Goal: Task Accomplishment & Management: Manage account settings

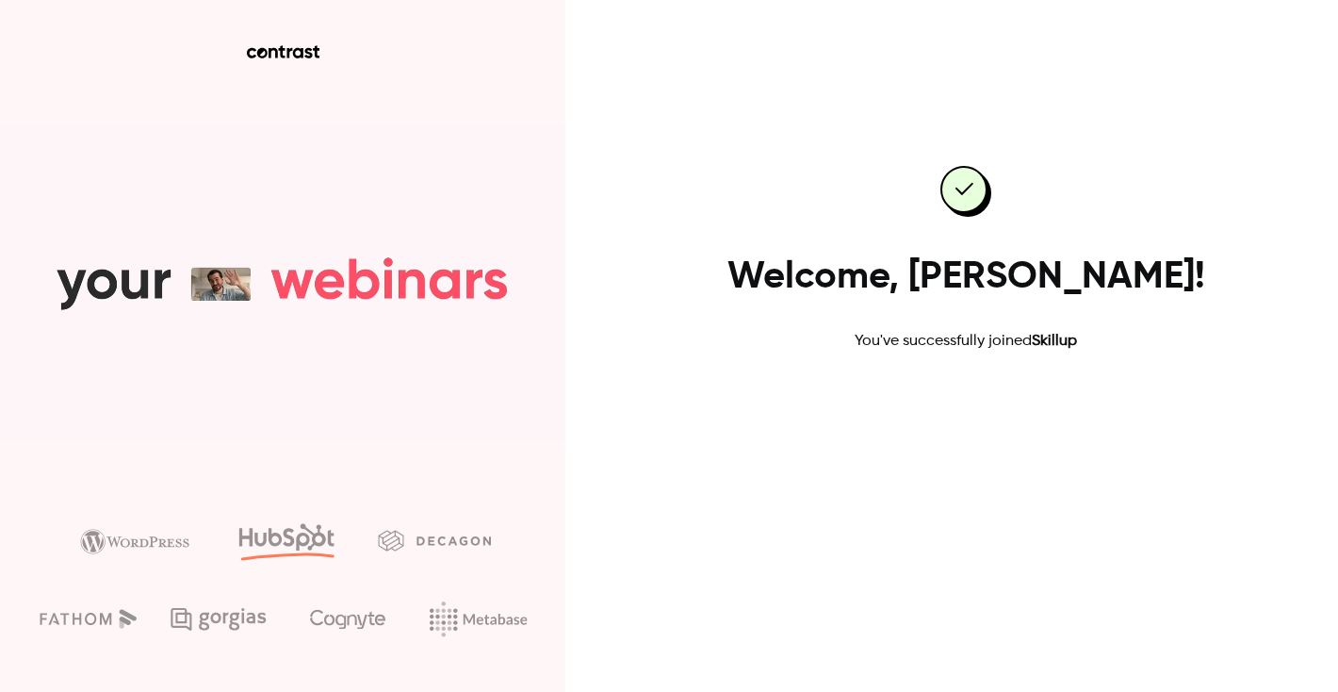
click at [980, 420] on link "Go to dashboard" at bounding box center [966, 412] width 160 height 45
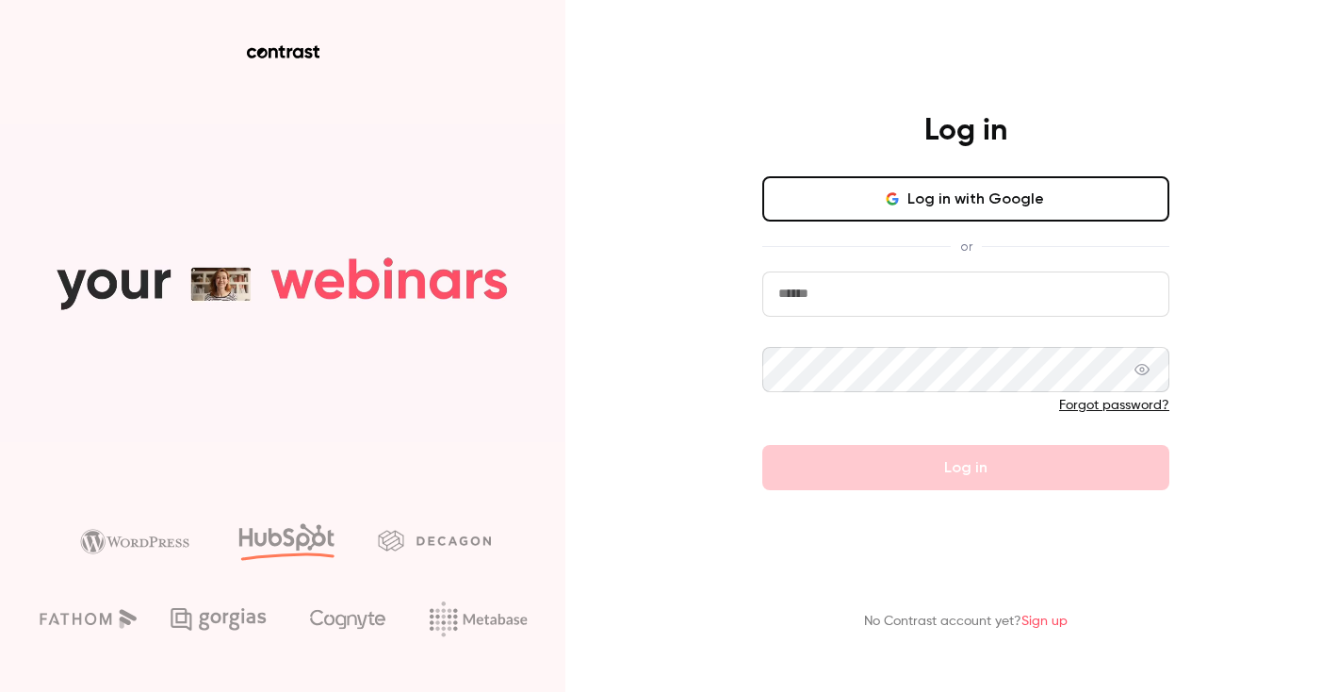
click at [909, 300] on input "email" at bounding box center [965, 293] width 407 height 45
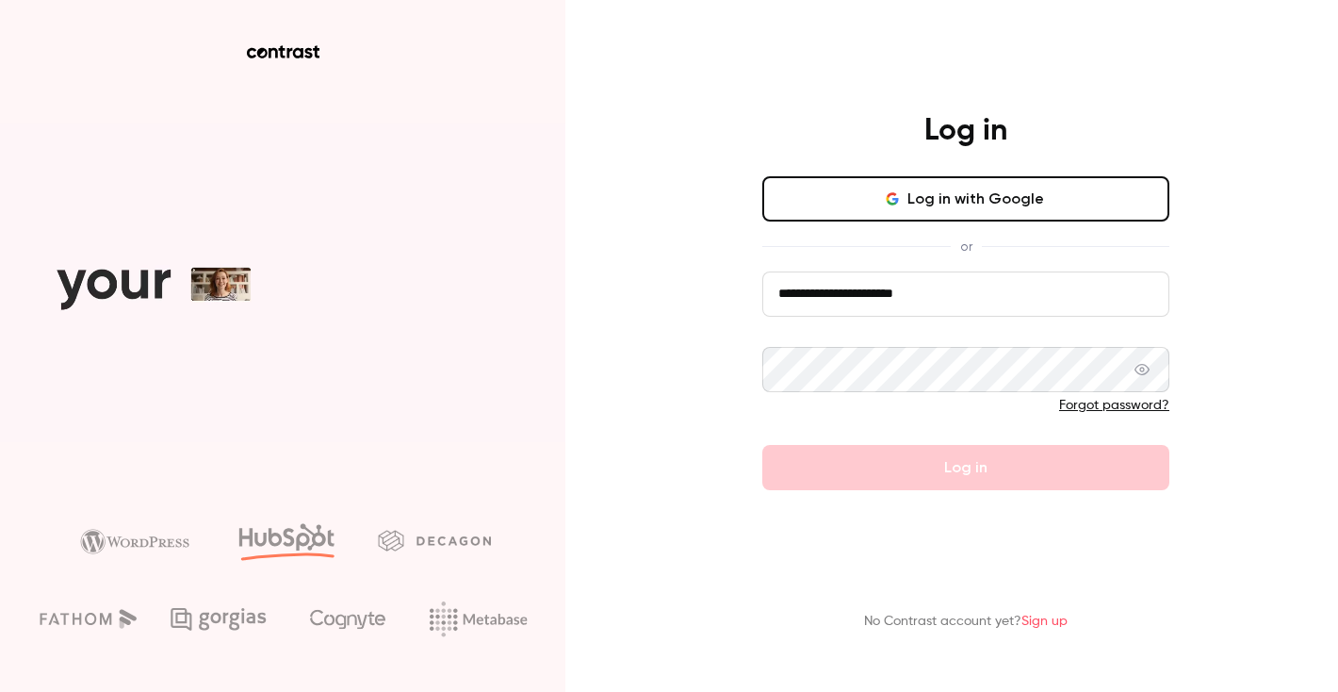
type input "**********"
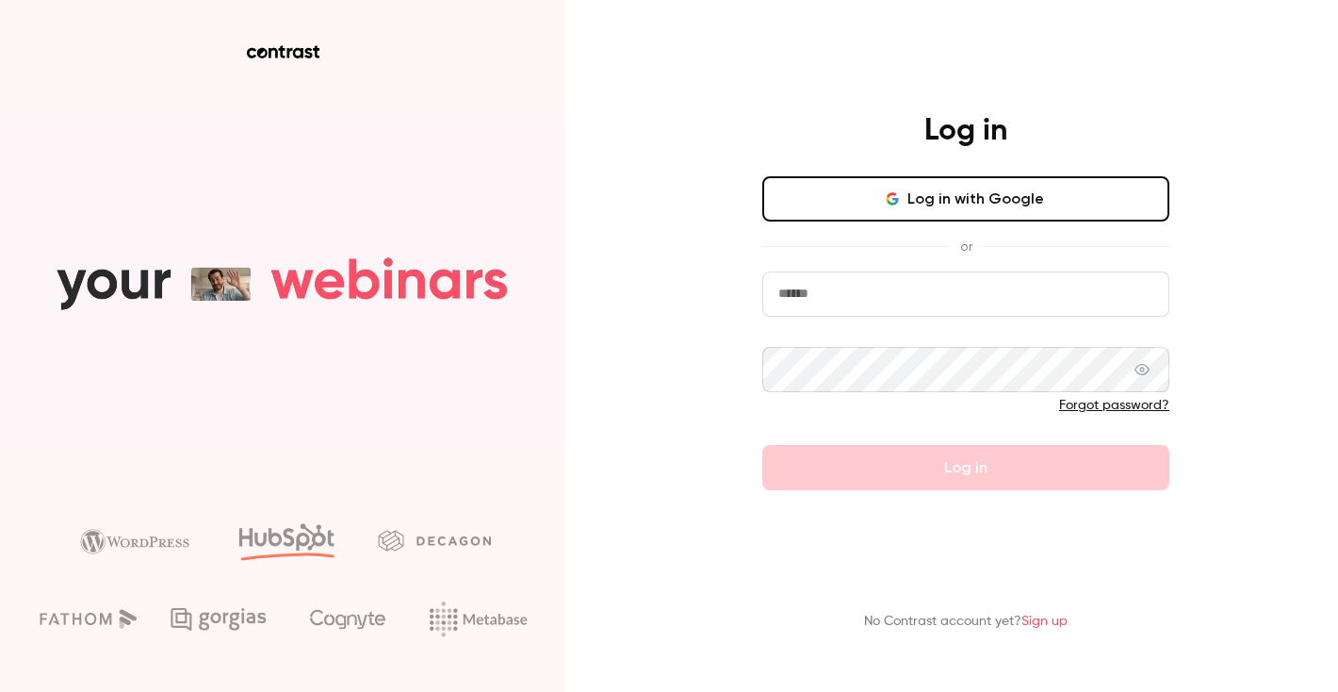
click at [874, 302] on input "email" at bounding box center [965, 293] width 407 height 45
type input "**********"
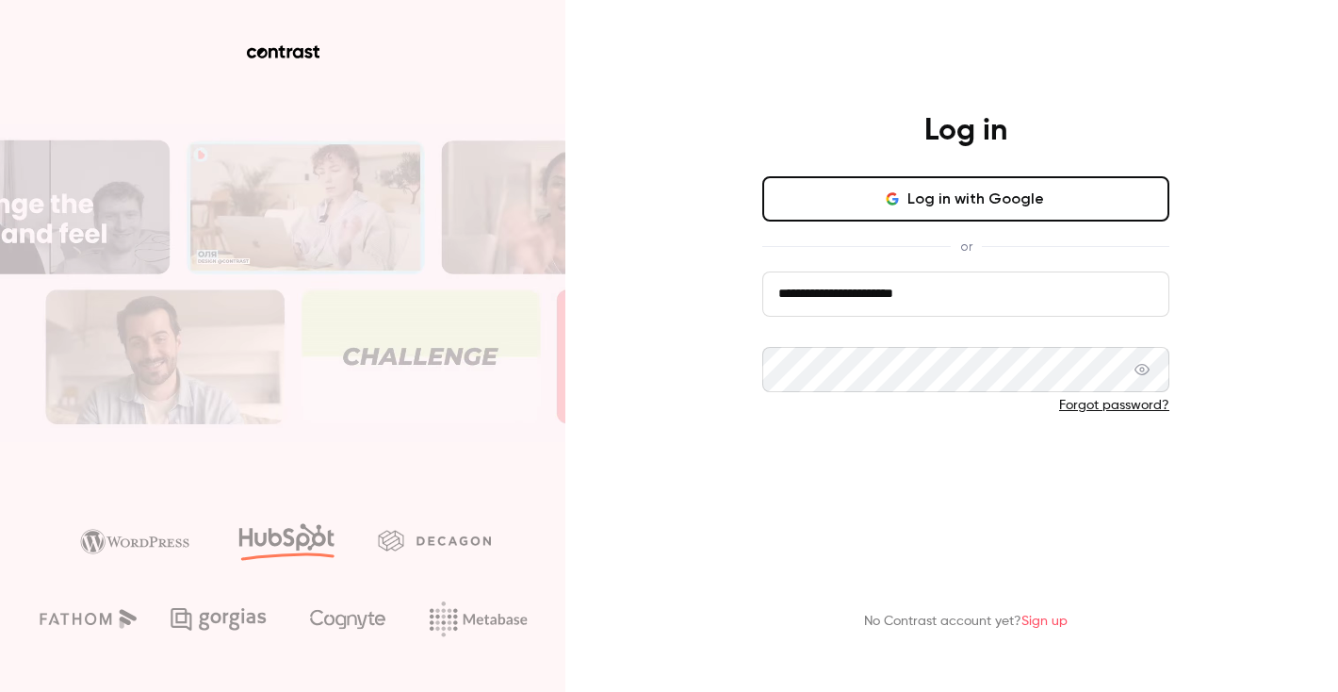
click at [907, 471] on button "Log in" at bounding box center [965, 467] width 407 height 45
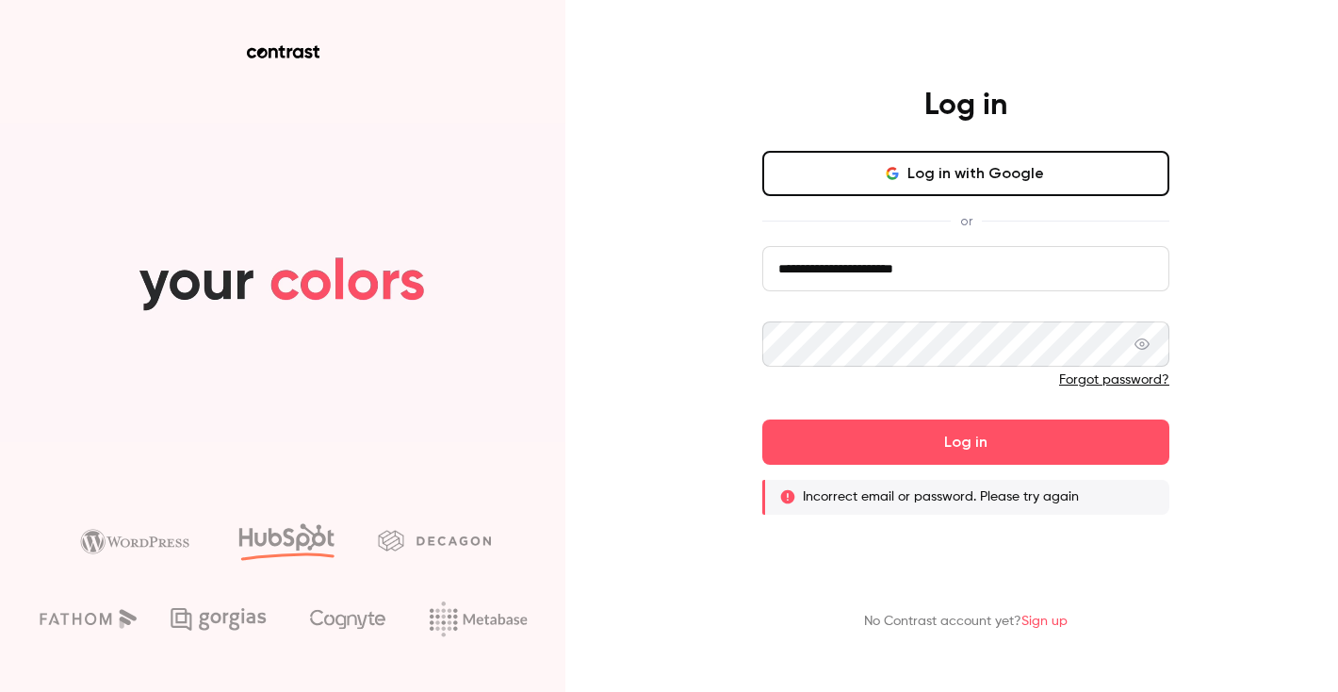
click at [1064, 623] on link "Sign up" at bounding box center [1044, 620] width 46 height 13
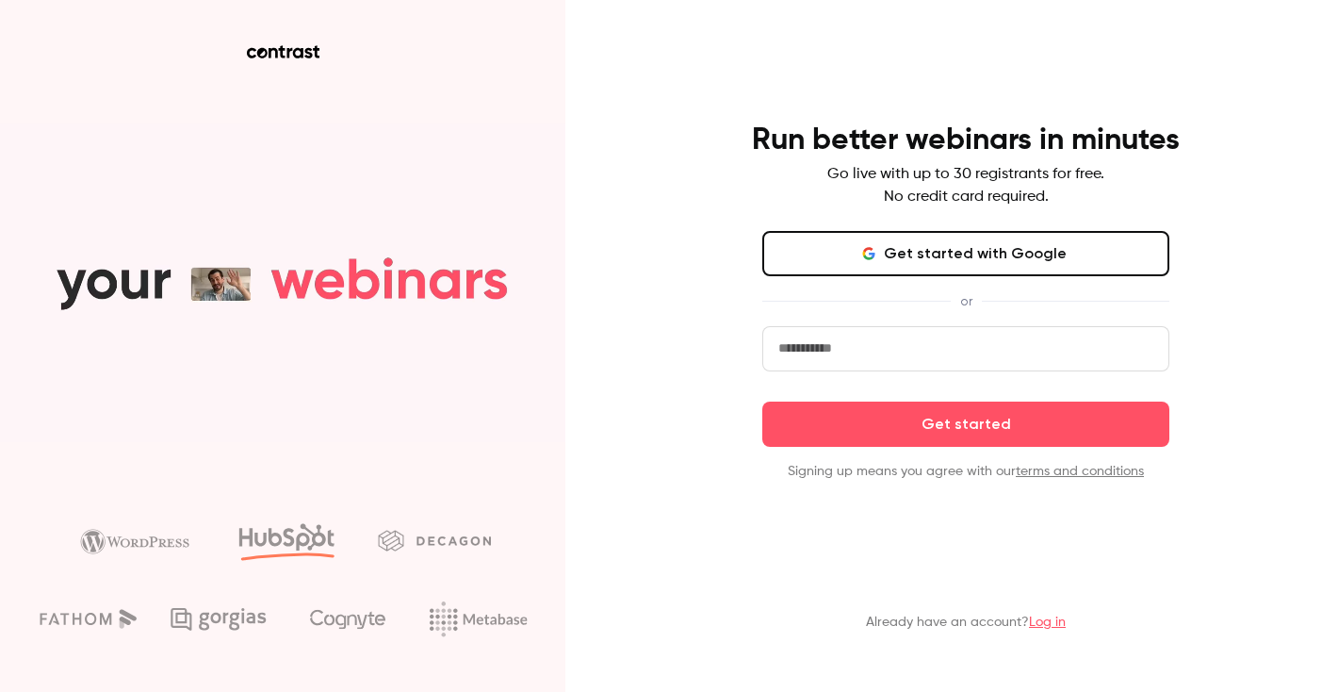
click at [924, 363] on input "email" at bounding box center [965, 348] width 407 height 45
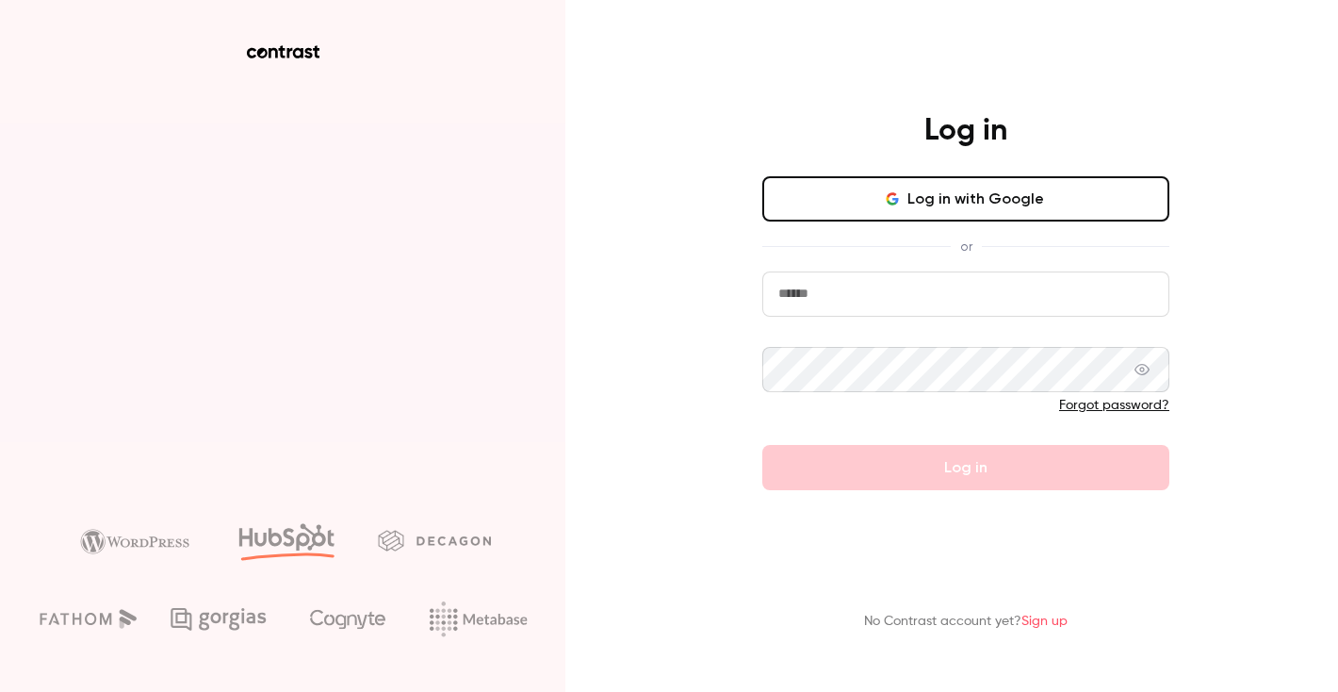
click at [1136, 412] on link "Forgot password?" at bounding box center [1114, 405] width 110 height 13
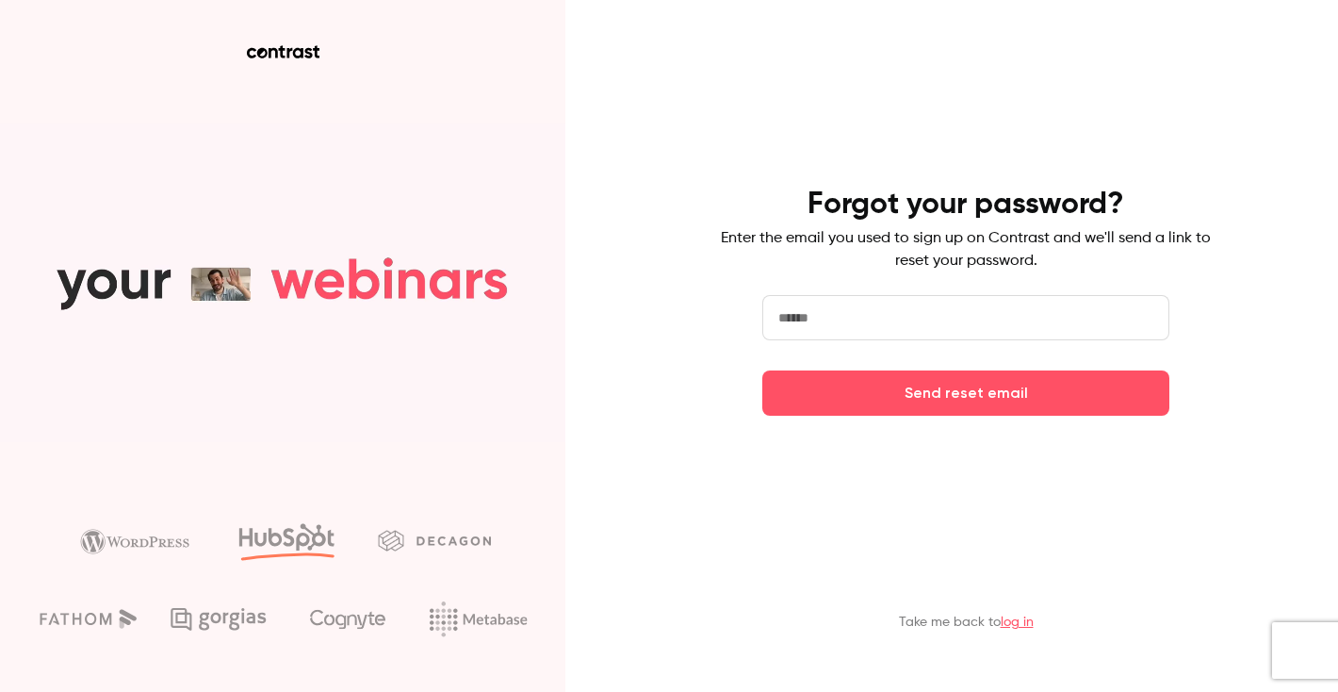
click at [1023, 331] on input "email" at bounding box center [965, 317] width 407 height 45
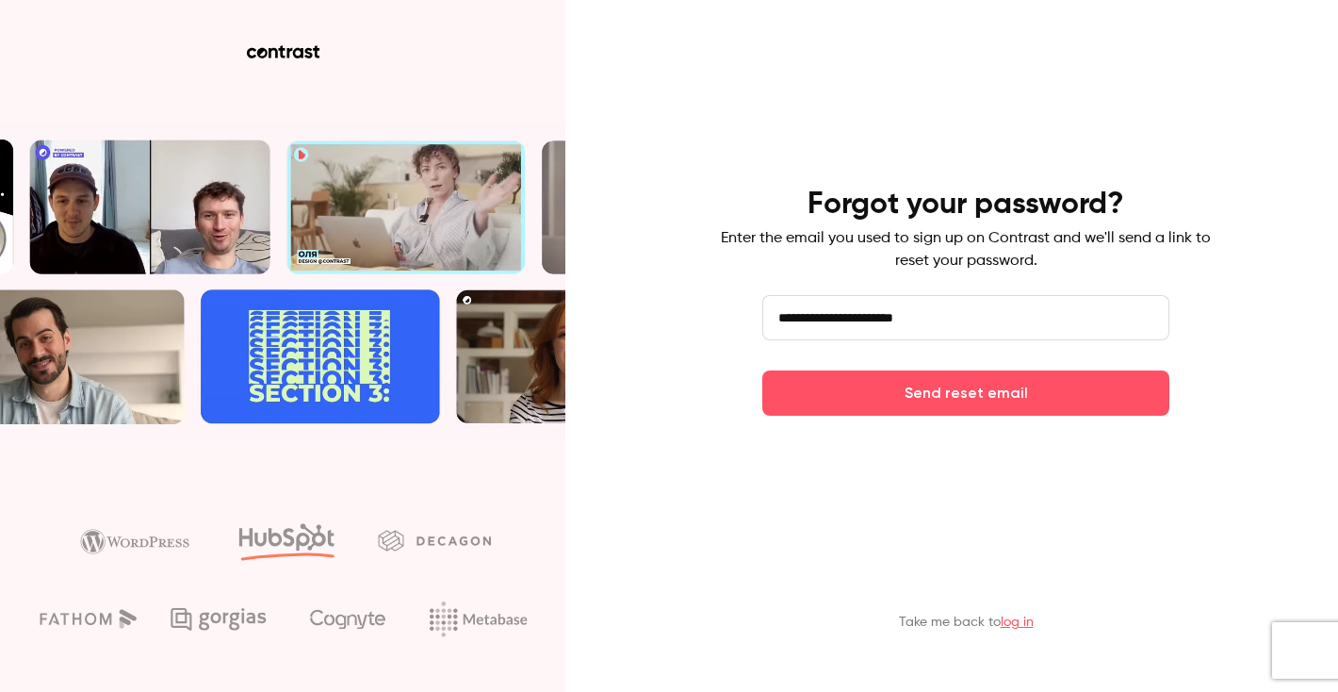
type input "**********"
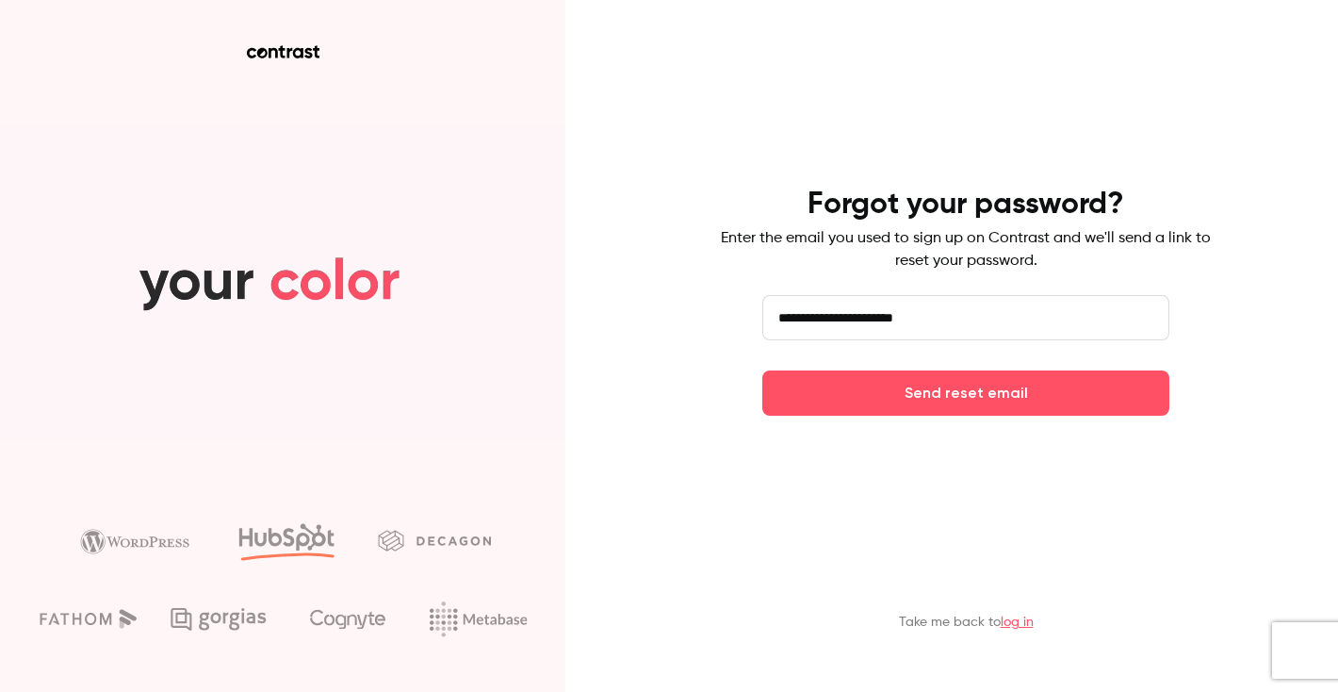
click at [762, 370] on button "Send reset email" at bounding box center [965, 392] width 407 height 45
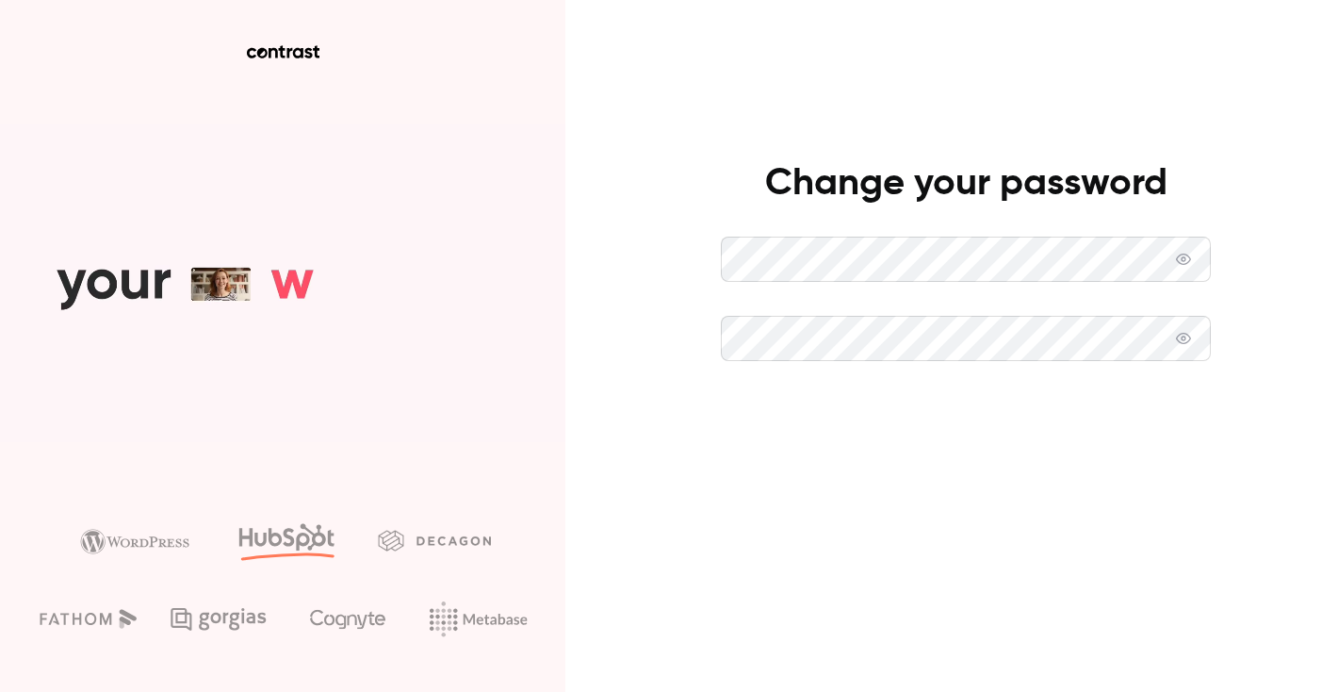
click at [885, 428] on button "Set new password" at bounding box center [966, 417] width 490 height 45
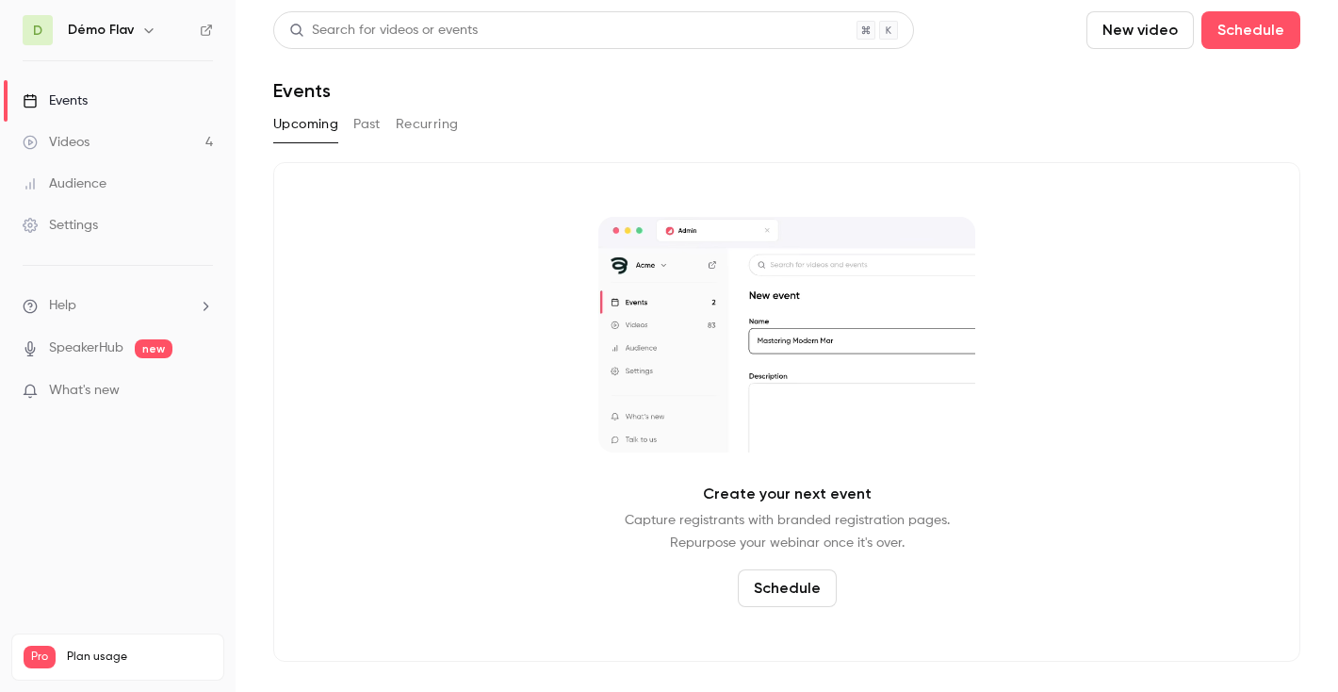
click at [142, 32] on icon "button" at bounding box center [148, 30] width 15 height 15
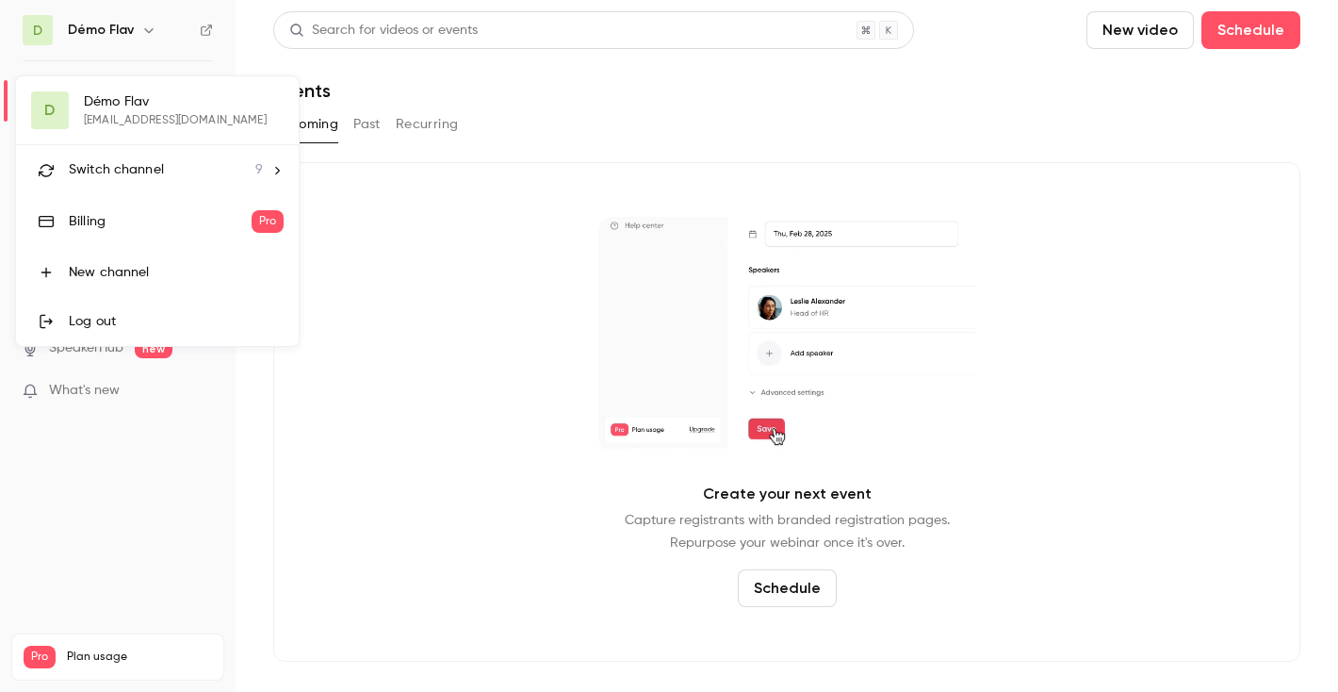
click at [242, 56] on div at bounding box center [669, 346] width 1338 height 692
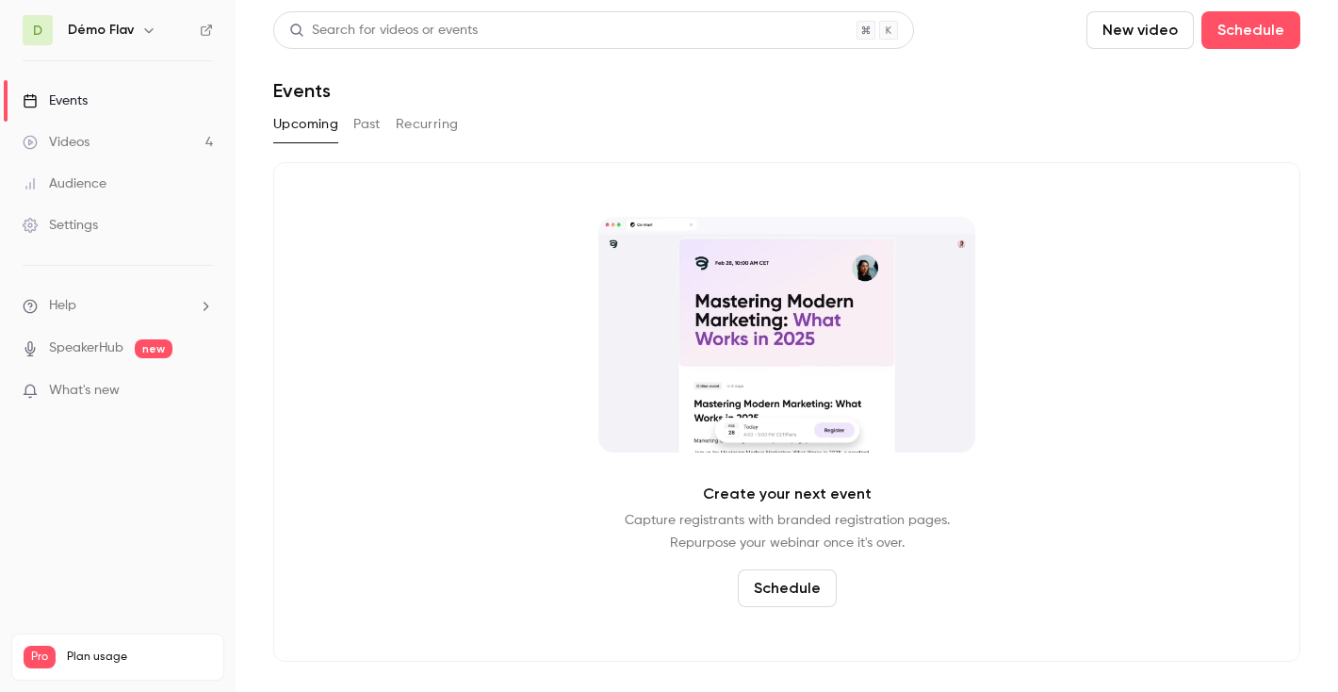
click at [71, 126] on link "Videos 4" at bounding box center [118, 142] width 236 height 41
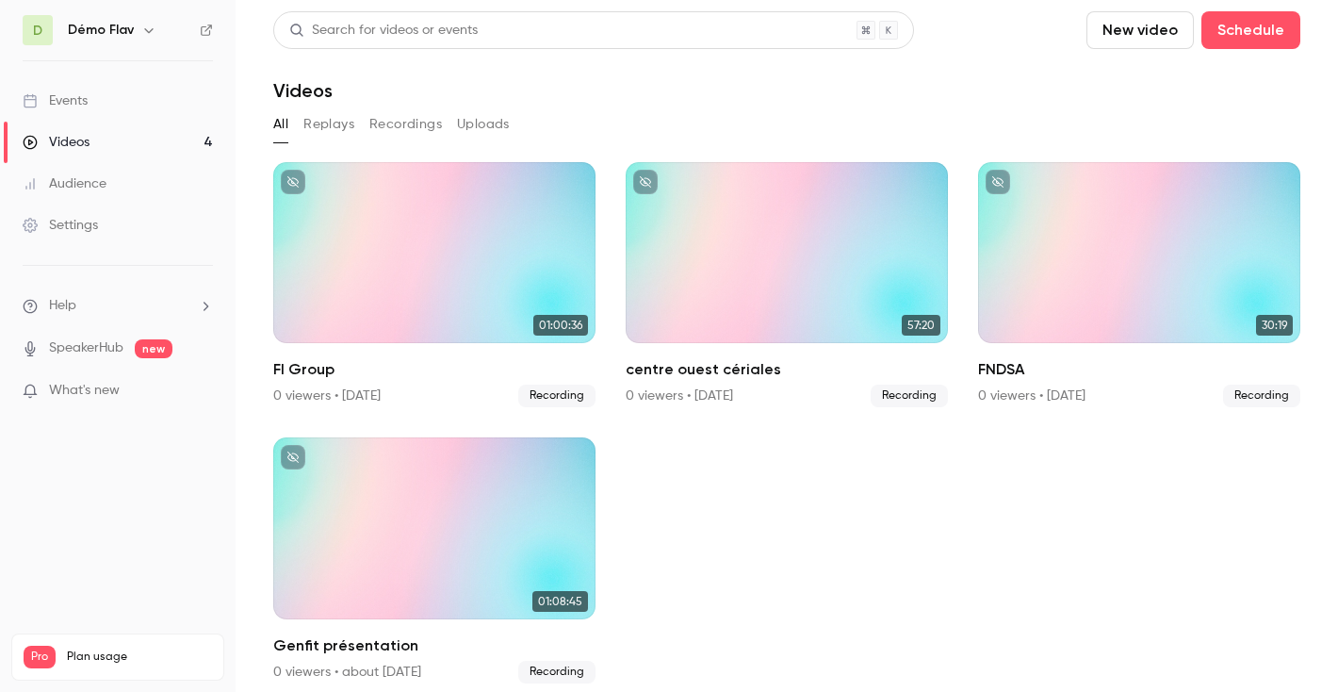
click at [113, 32] on h6 "Démo Flav" at bounding box center [101, 30] width 66 height 19
click at [56, 95] on div "Events" at bounding box center [55, 100] width 65 height 19
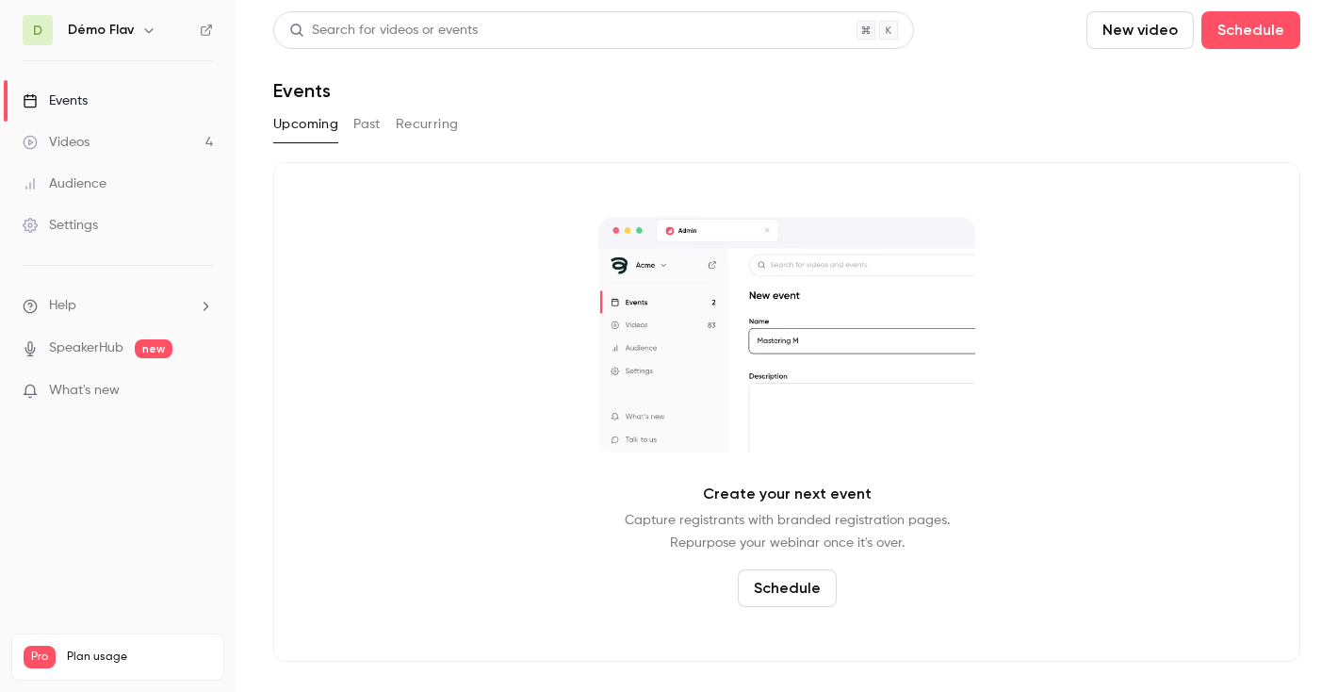
click at [56, 95] on div "Events" at bounding box center [55, 100] width 65 height 19
click at [99, 187] on div "Audience" at bounding box center [65, 183] width 84 height 19
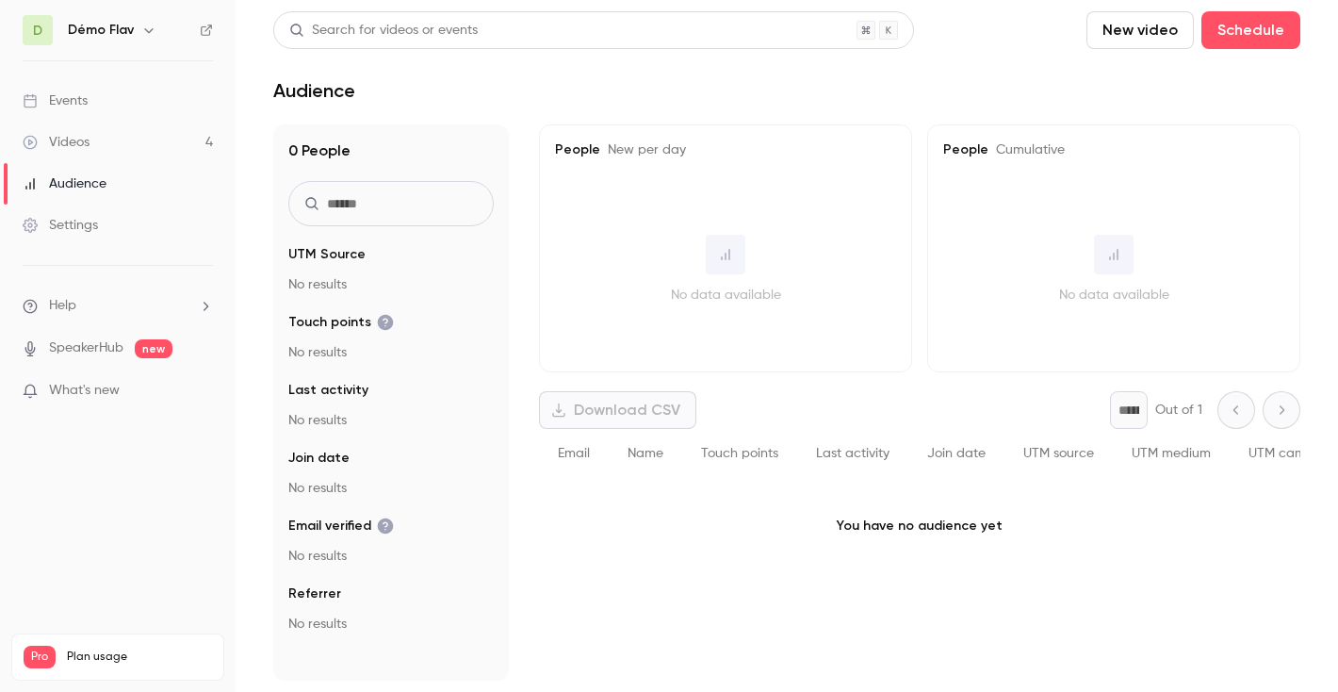
click at [94, 153] on link "Videos 4" at bounding box center [118, 142] width 236 height 41
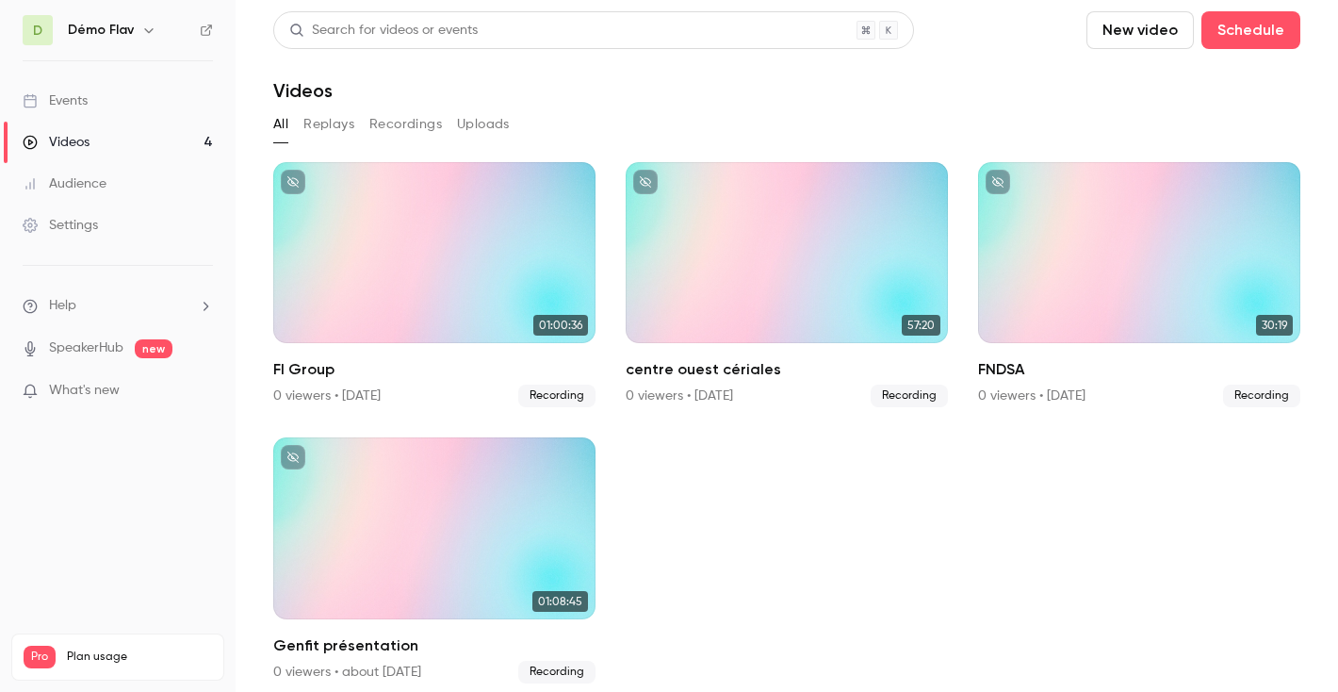
click at [93, 126] on link "Videos 4" at bounding box center [118, 142] width 236 height 41
click at [87, 96] on div "Events" at bounding box center [55, 100] width 65 height 19
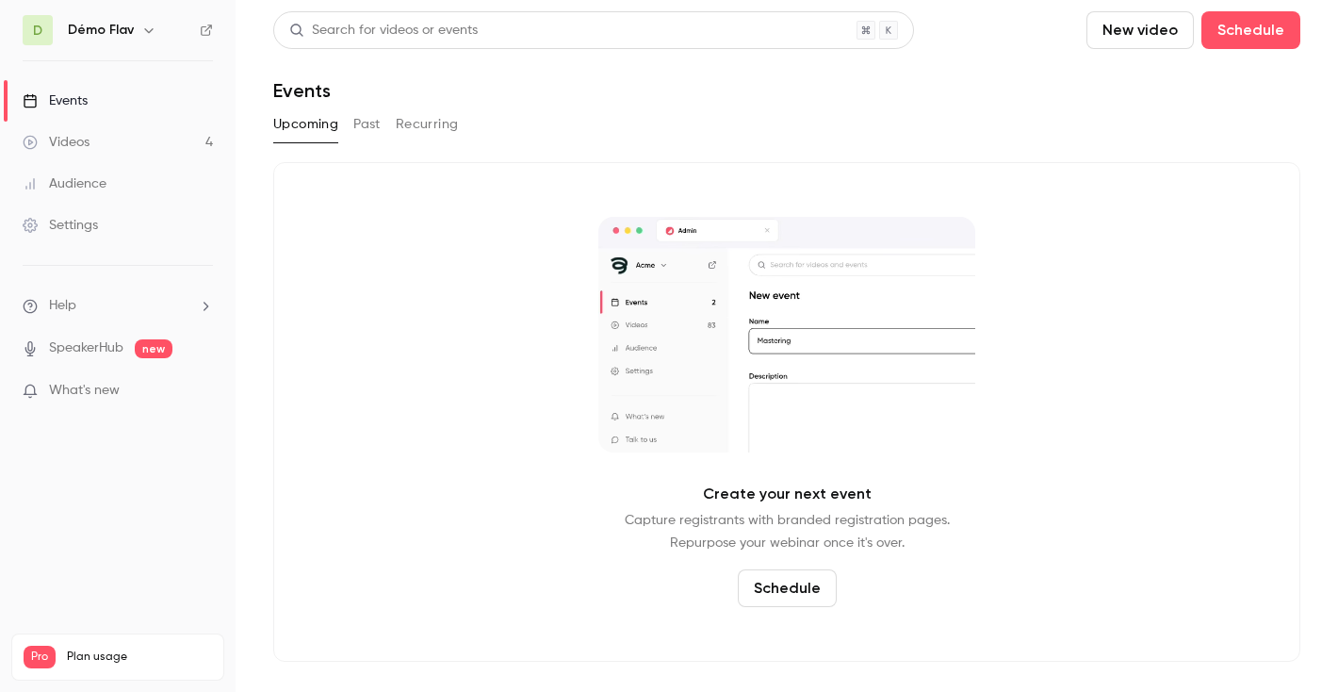
click at [396, 31] on div "Search for videos or events" at bounding box center [383, 31] width 188 height 20
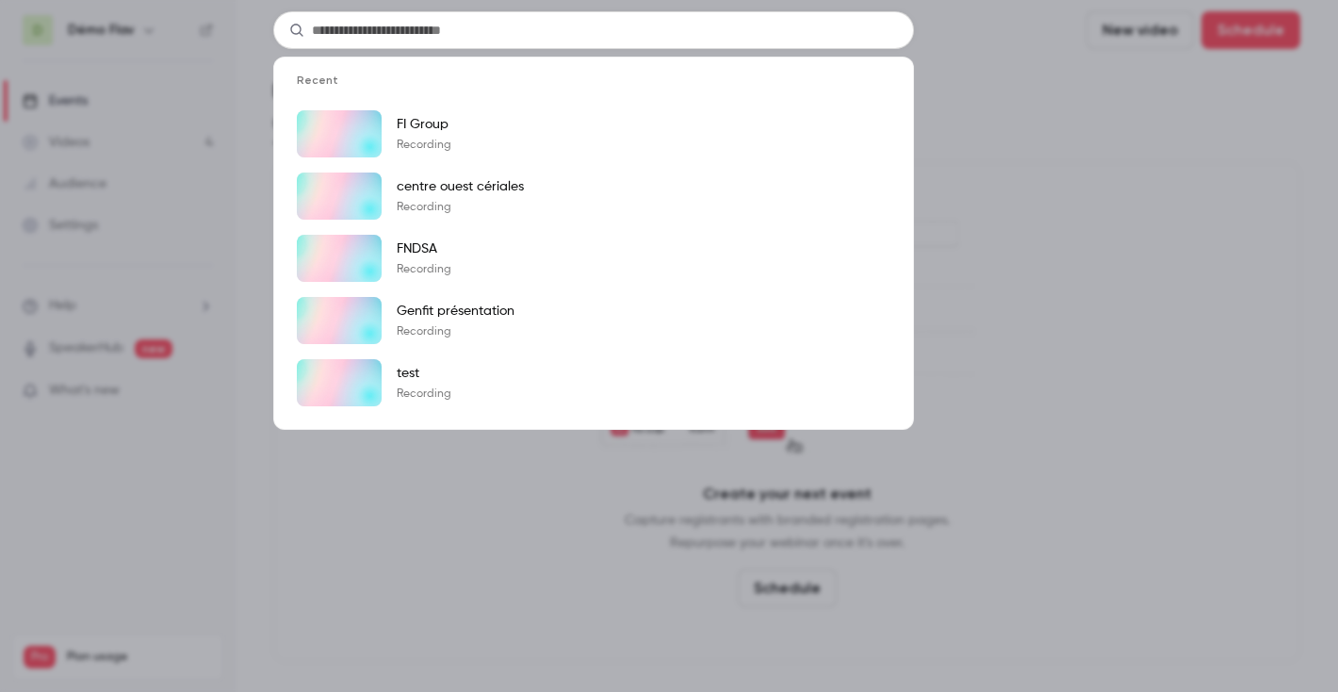
click at [1175, 111] on div "Recent FI Group Recording centre ouest cériales Recording FNDSA Recording Genfi…" at bounding box center [669, 346] width 1338 height 692
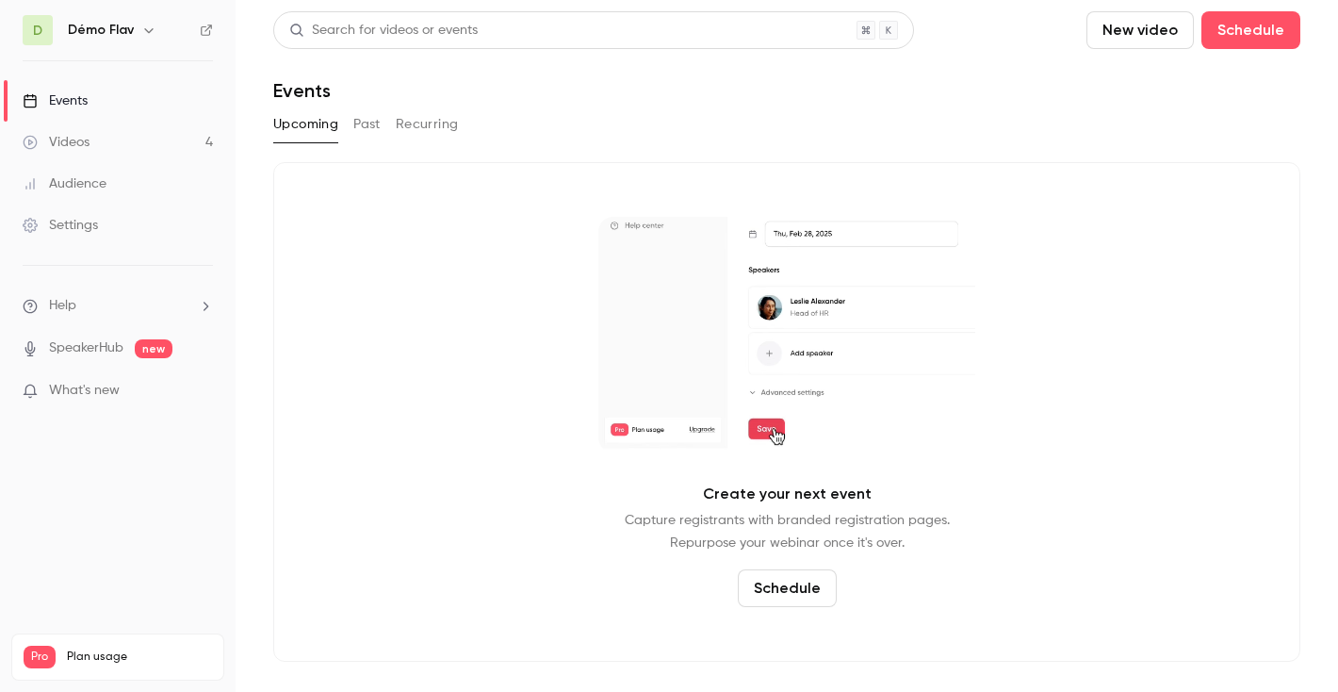
click at [559, 36] on div "Search for videos or events" at bounding box center [593, 30] width 641 height 38
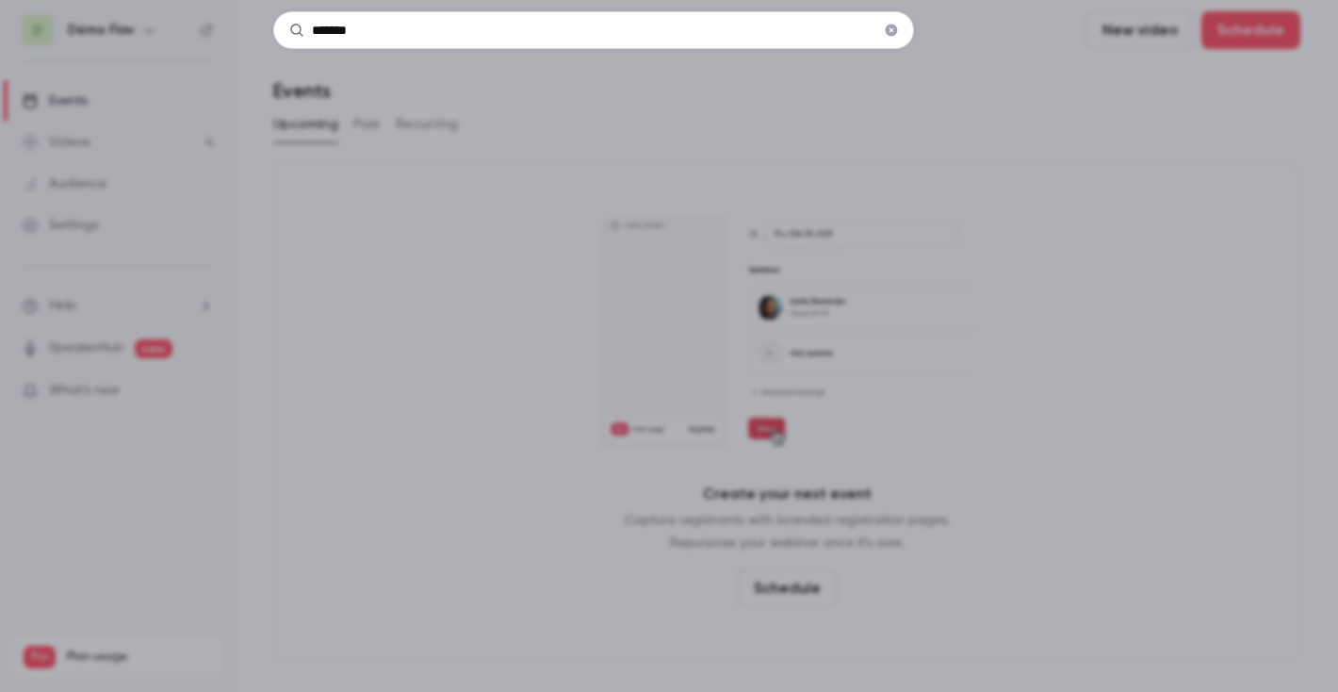
type input "*******"
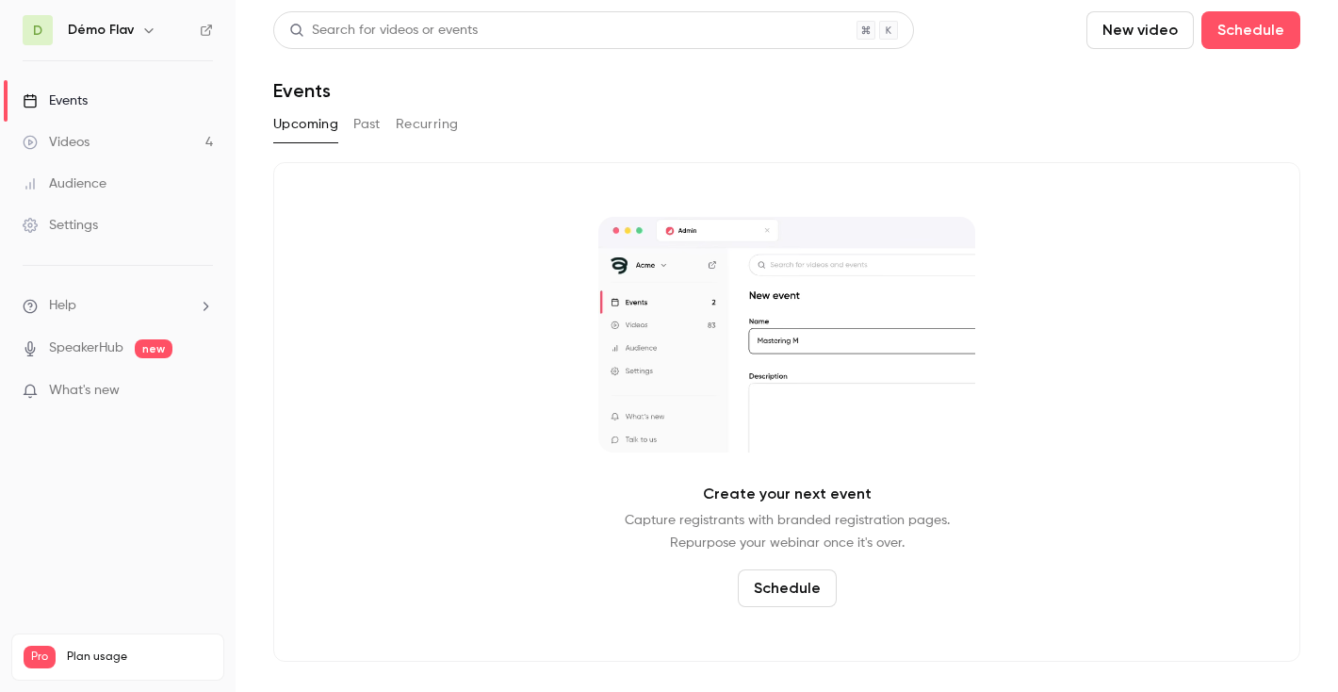
click at [145, 409] on ul "Help SpeakerHub new What's new" at bounding box center [118, 350] width 236 height 169
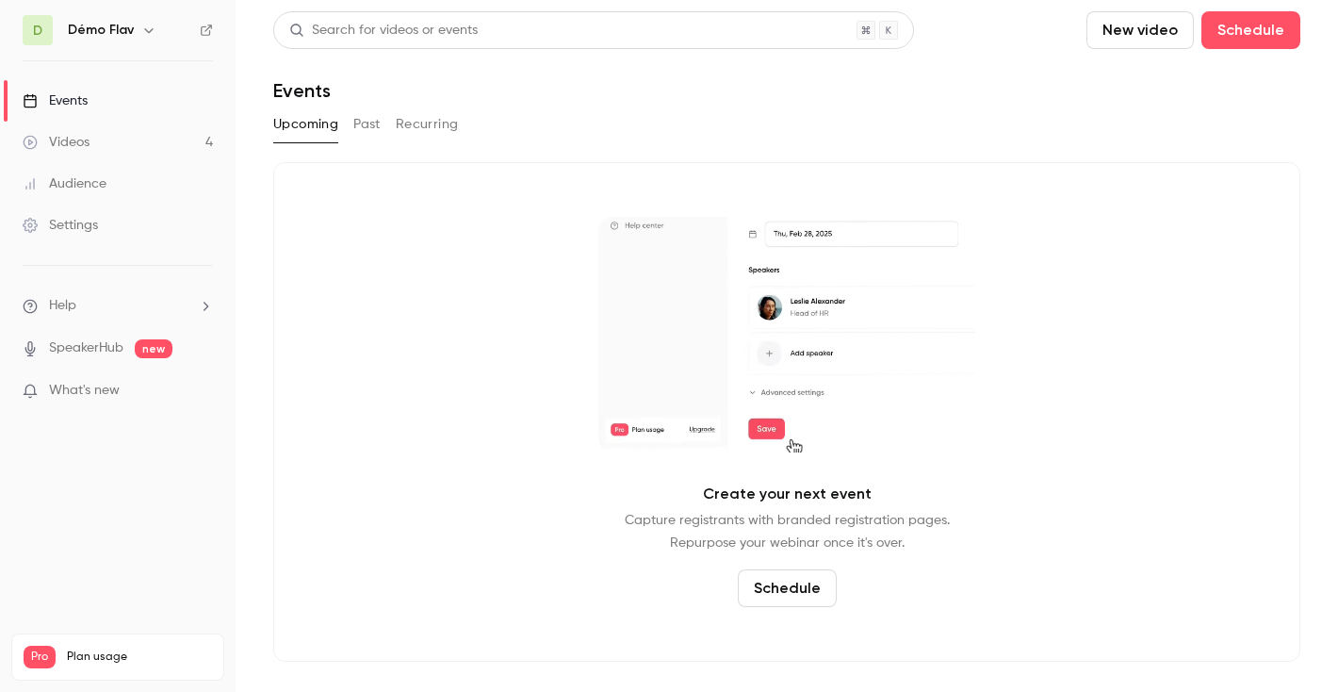
click at [141, 397] on p "What's new" at bounding box center [103, 391] width 160 height 20
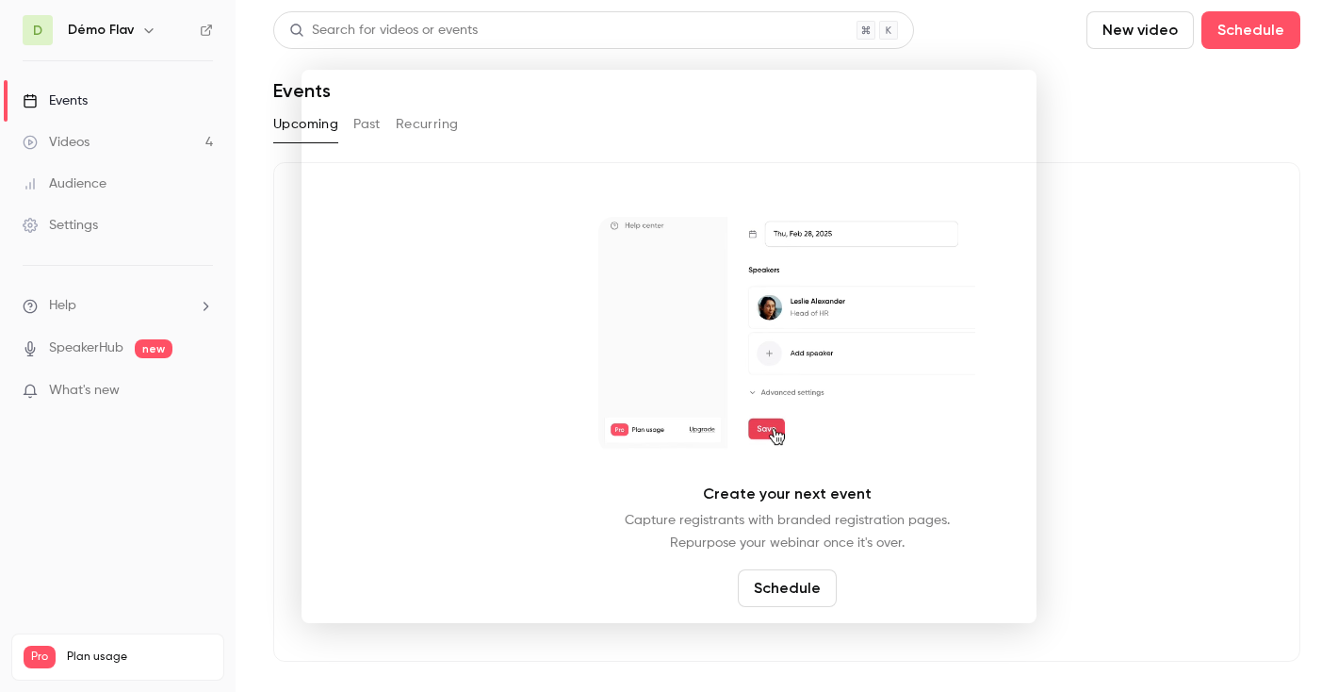
click at [195, 307] on div at bounding box center [669, 346] width 1338 height 692
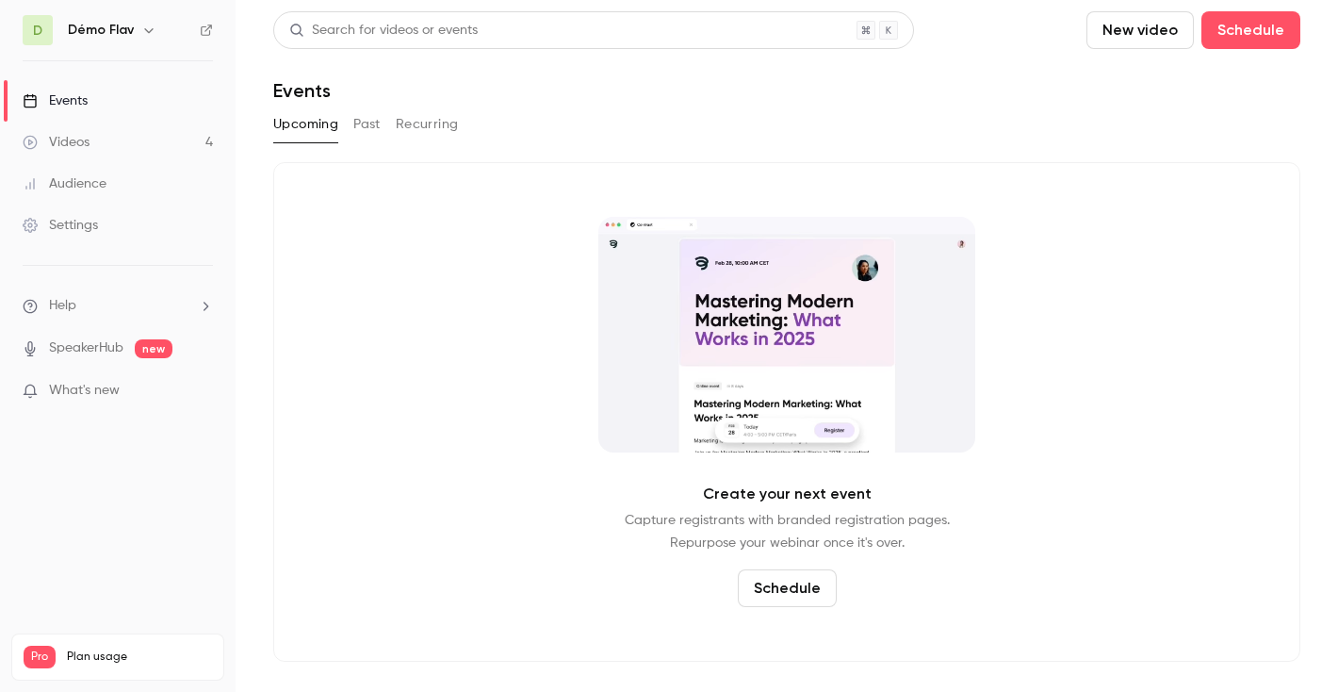
click at [142, 106] on link "Events" at bounding box center [118, 100] width 236 height 41
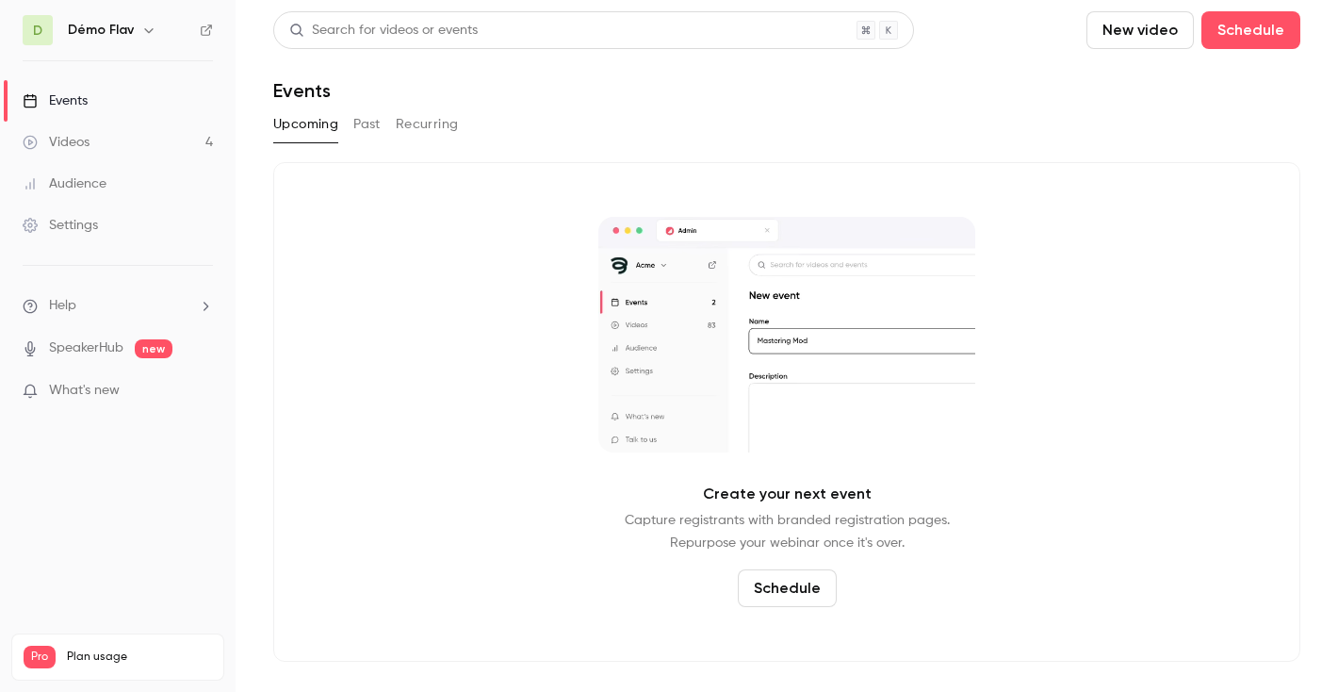
click at [153, 15] on div "D Démo Flav" at bounding box center [118, 30] width 190 height 30
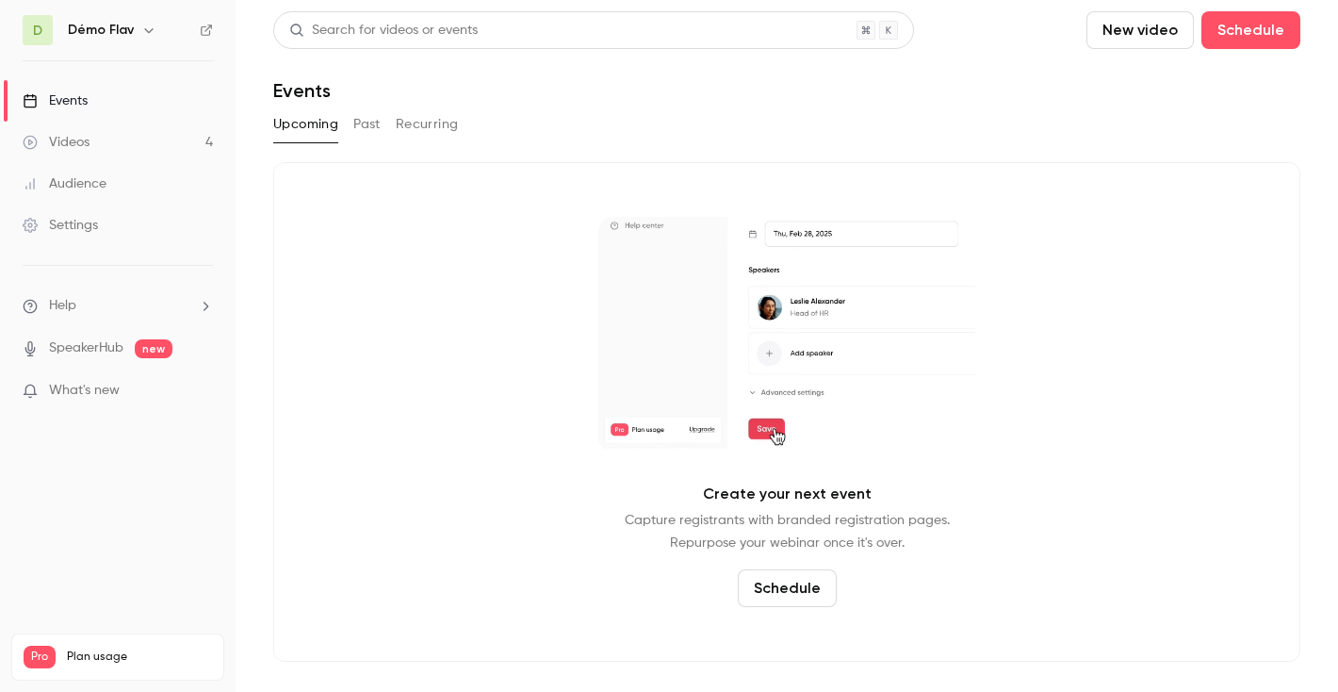
click at [153, 23] on icon "button" at bounding box center [148, 30] width 15 height 15
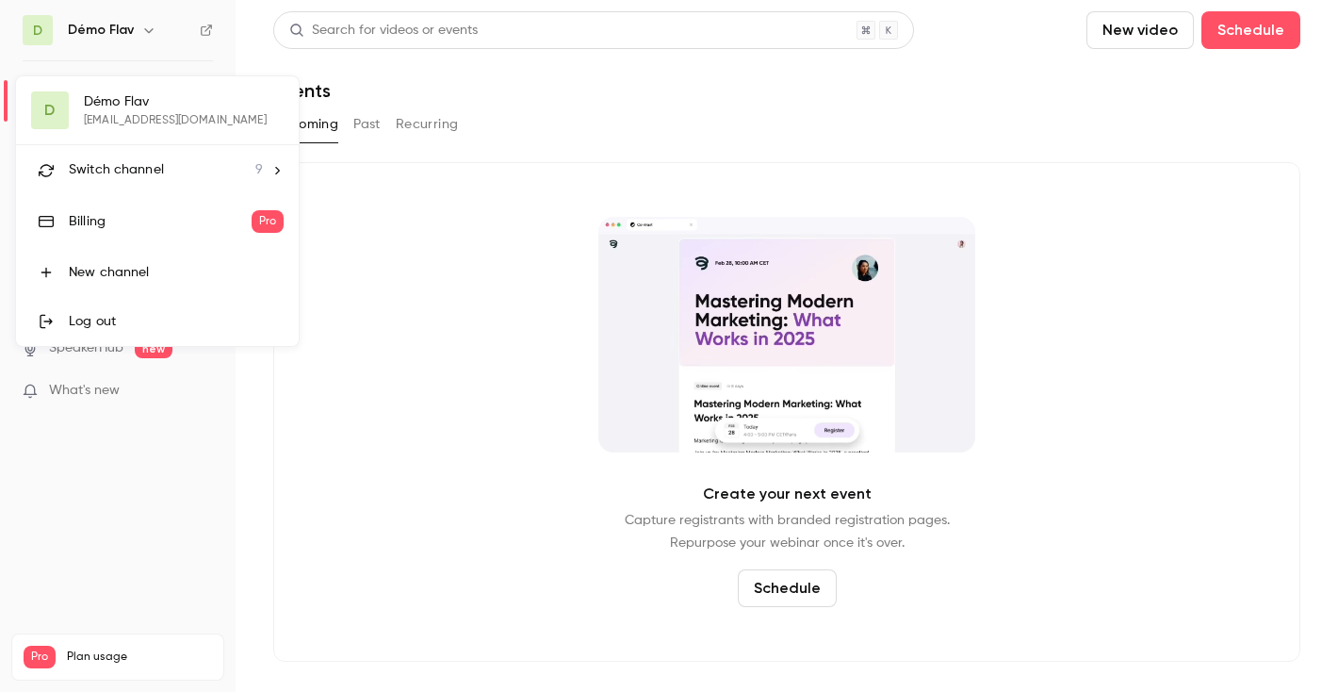
click at [152, 178] on span "Switch channel" at bounding box center [116, 170] width 95 height 20
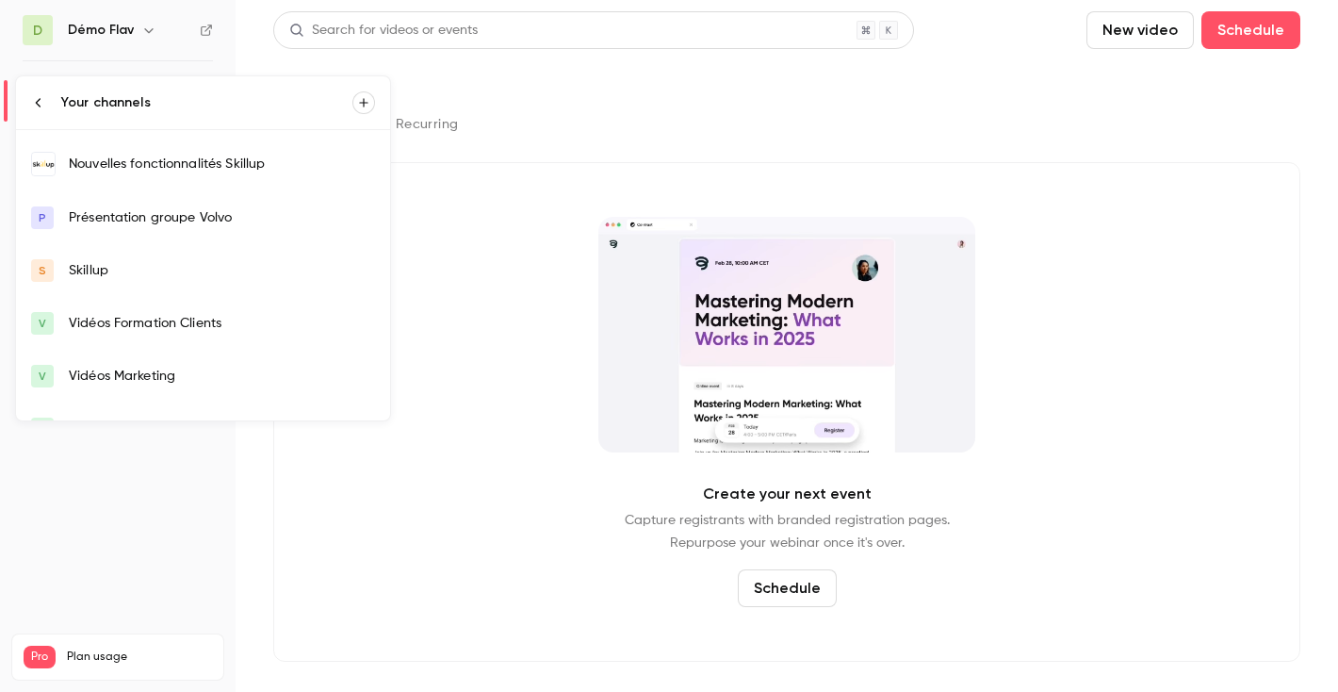
scroll to position [155, 0]
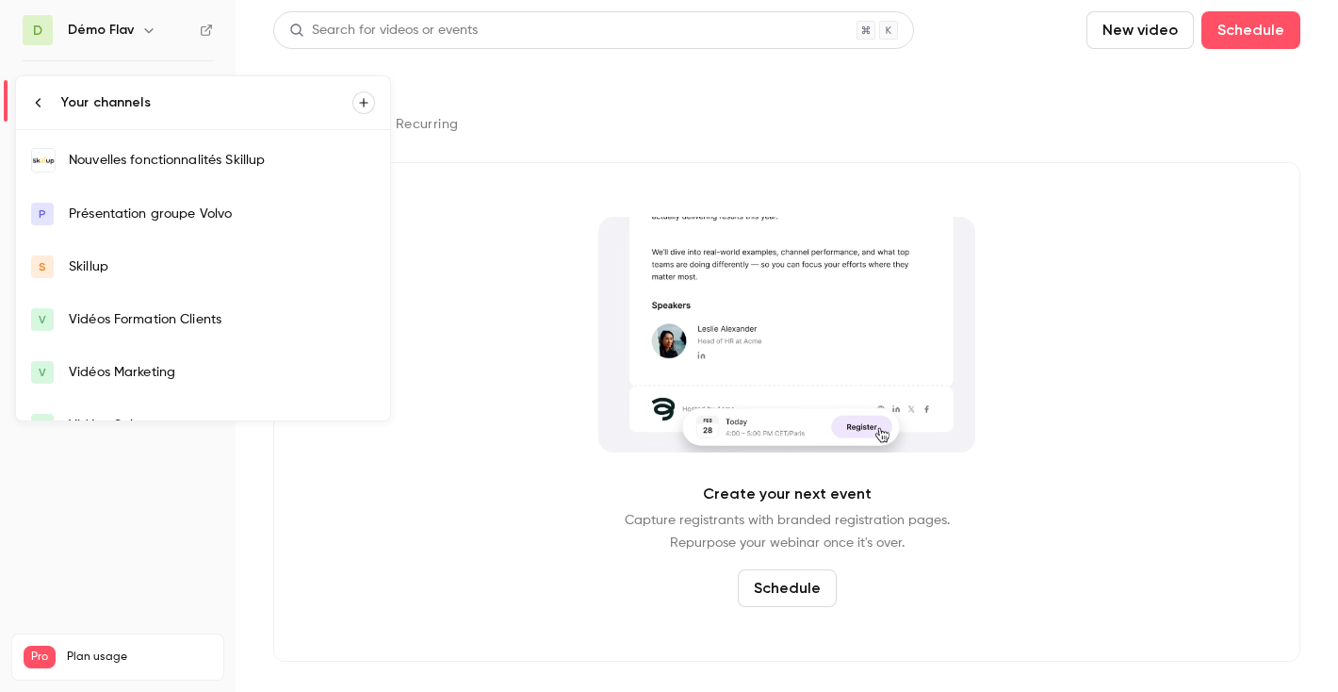
click at [146, 273] on div "Skillup" at bounding box center [222, 266] width 306 height 19
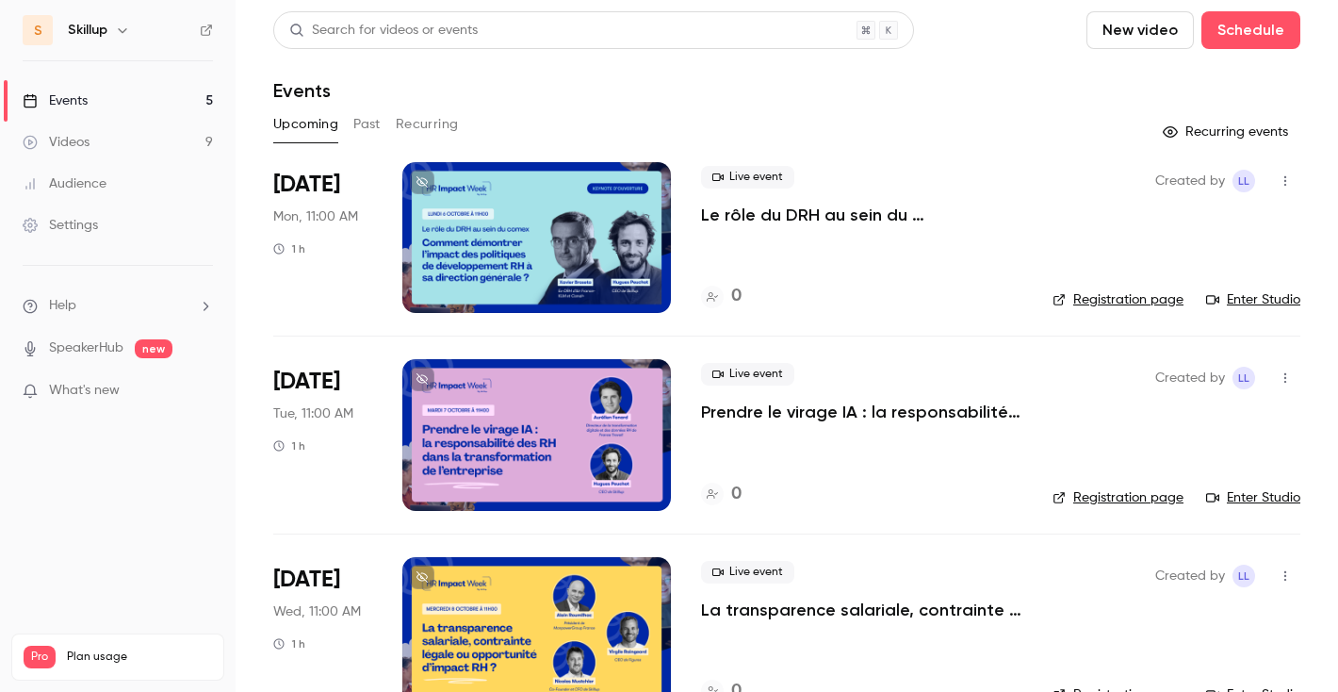
click at [788, 214] on p "Le rôle du DRH au sein du comex : comment démontrer l'impact des politiques de …" at bounding box center [861, 215] width 321 height 23
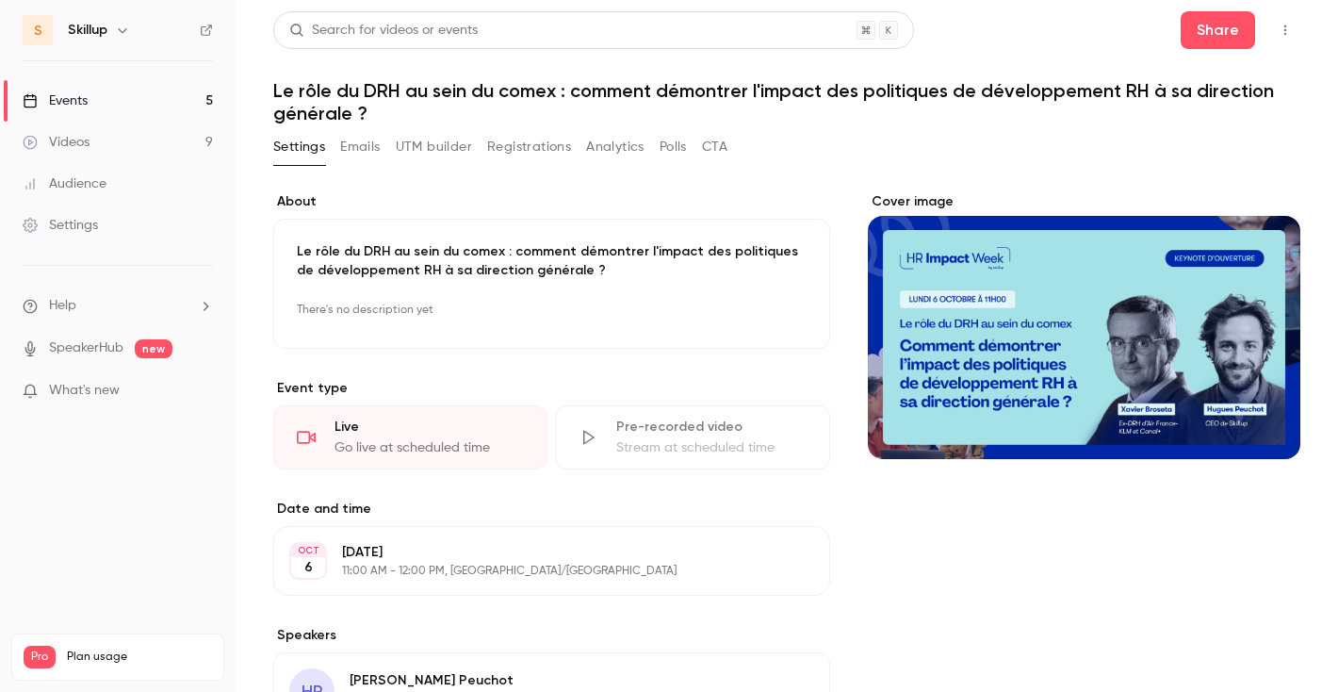
click at [440, 146] on button "UTM builder" at bounding box center [434, 147] width 76 height 30
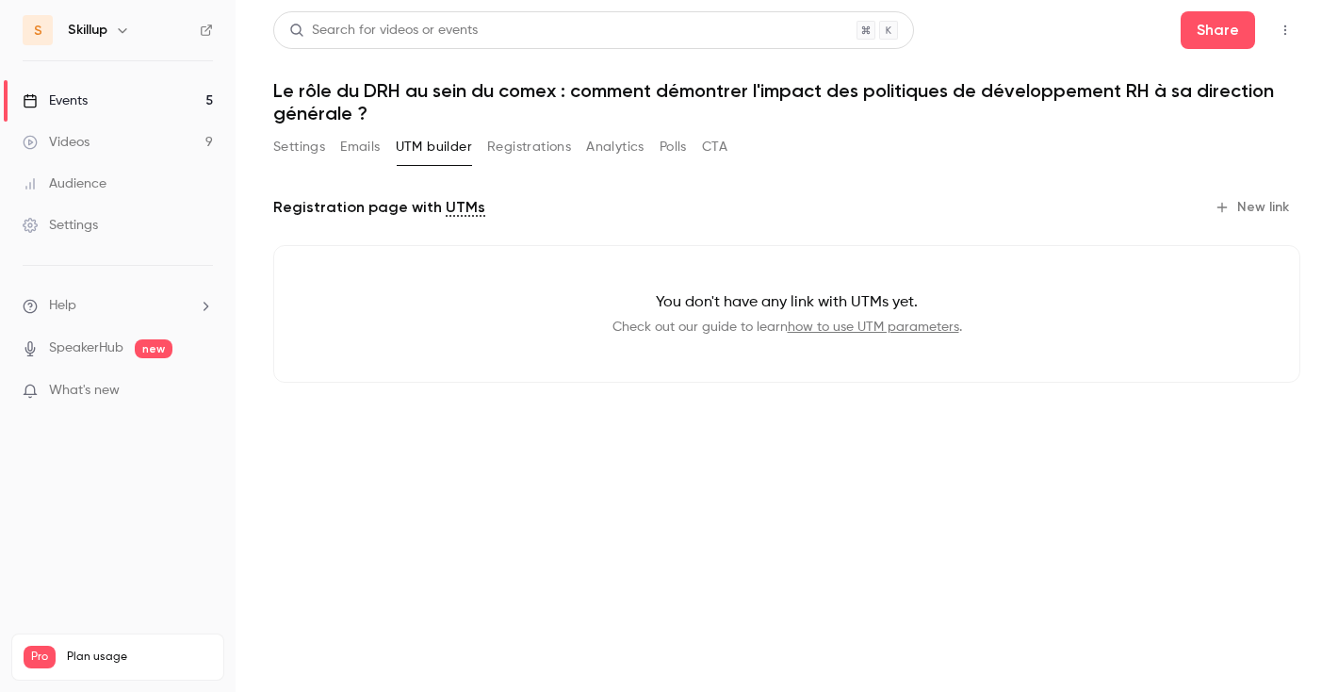
click at [319, 147] on button "Settings" at bounding box center [299, 147] width 52 height 30
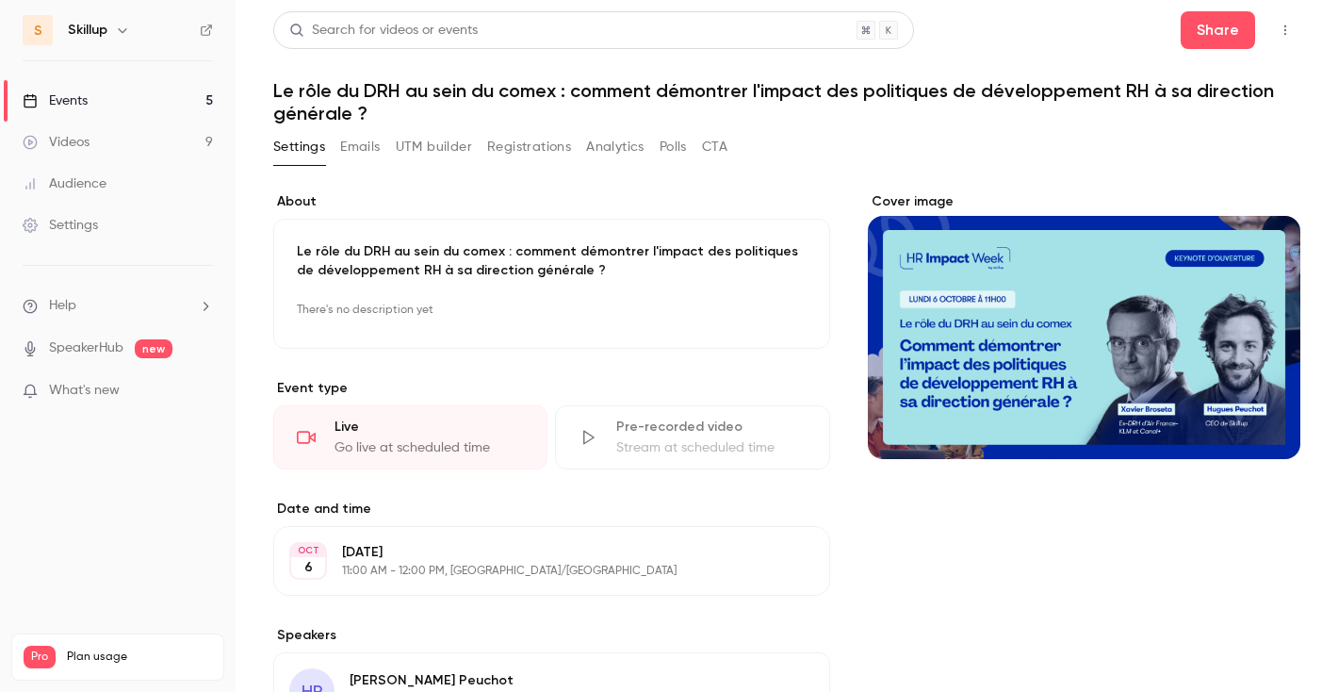
click at [1292, 36] on icon "button" at bounding box center [1285, 30] width 15 height 13
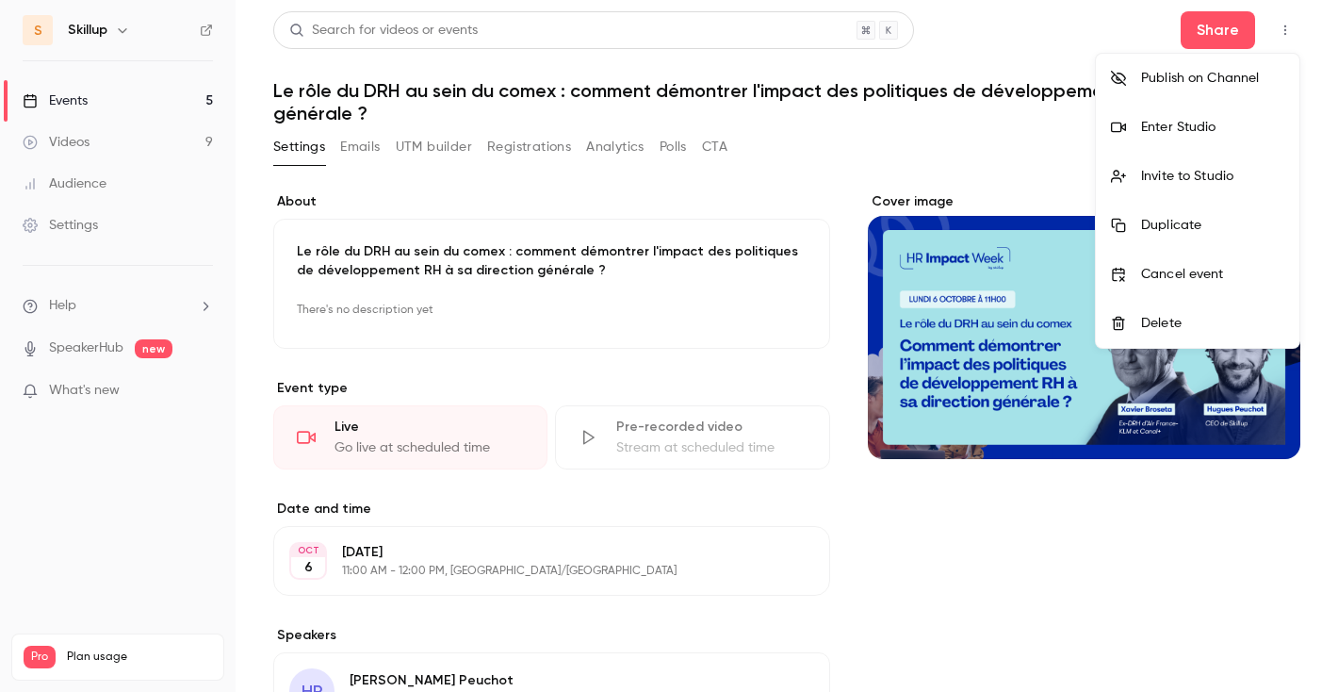
click at [1117, 37] on div at bounding box center [669, 346] width 1338 height 692
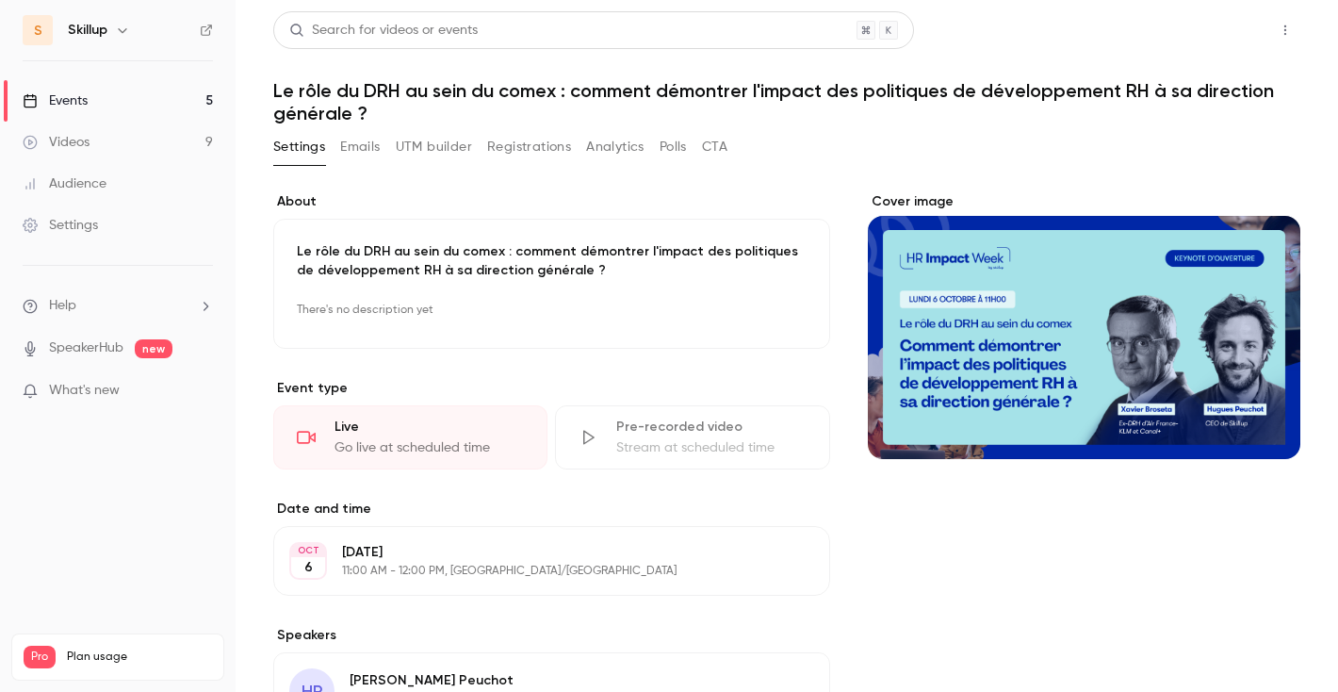
click at [1210, 29] on button "Share" at bounding box center [1218, 30] width 74 height 38
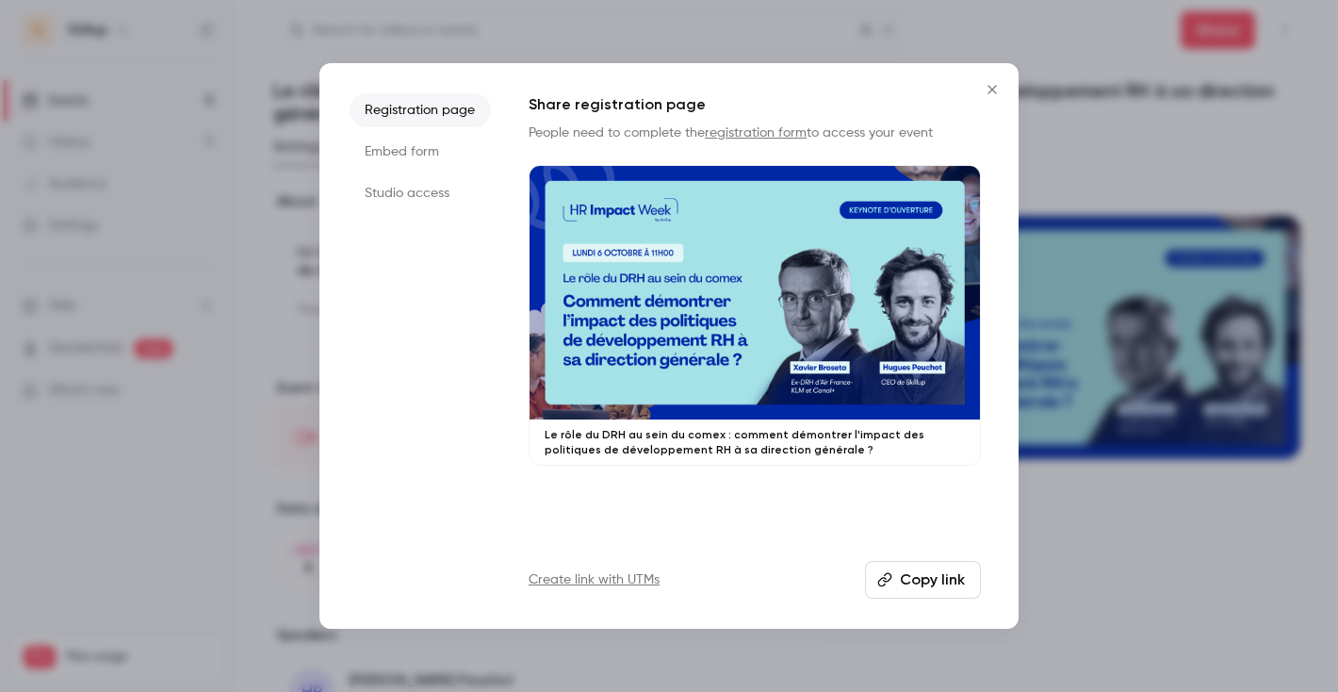
click at [907, 590] on button "Copy link" at bounding box center [923, 580] width 116 height 38
click at [392, 147] on li "Embed form" at bounding box center [420, 152] width 141 height 34
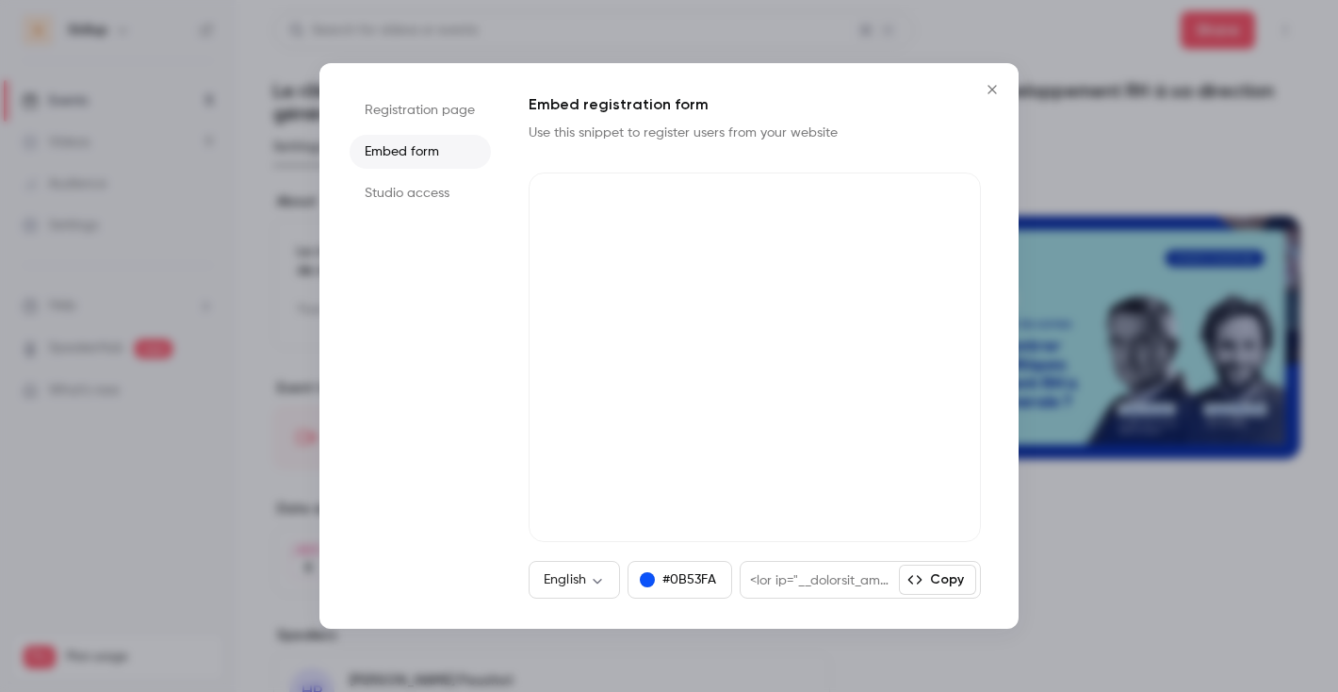
click at [405, 191] on li "Studio access" at bounding box center [420, 193] width 141 height 34
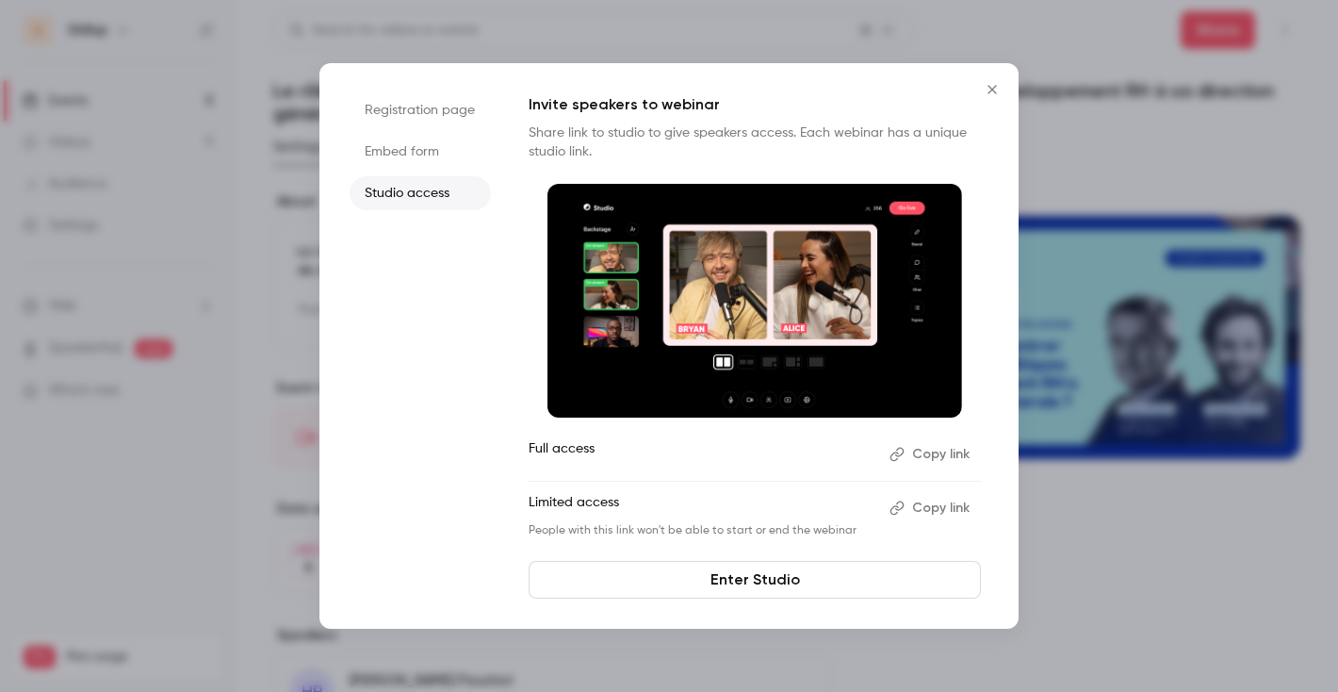
click at [417, 117] on li "Registration page" at bounding box center [420, 110] width 141 height 34
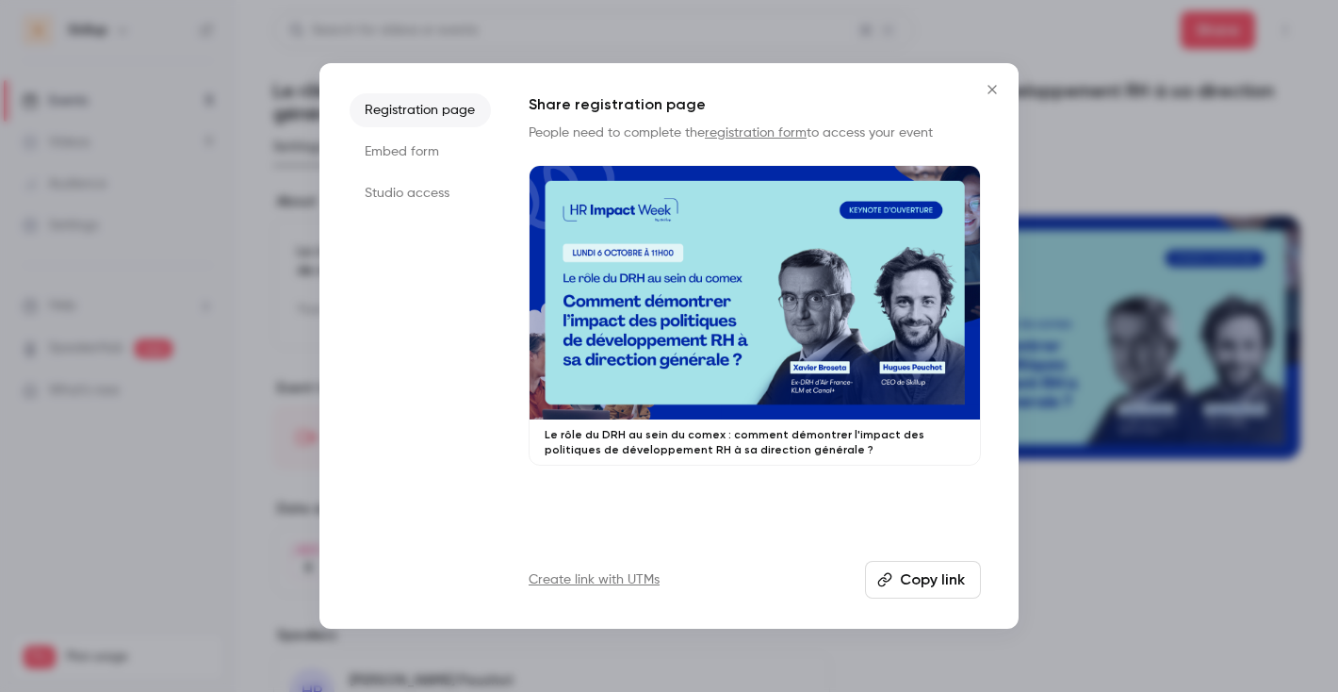
click at [945, 570] on button "Copy link" at bounding box center [923, 580] width 116 height 38
click at [988, 92] on icon "Close" at bounding box center [992, 89] width 8 height 8
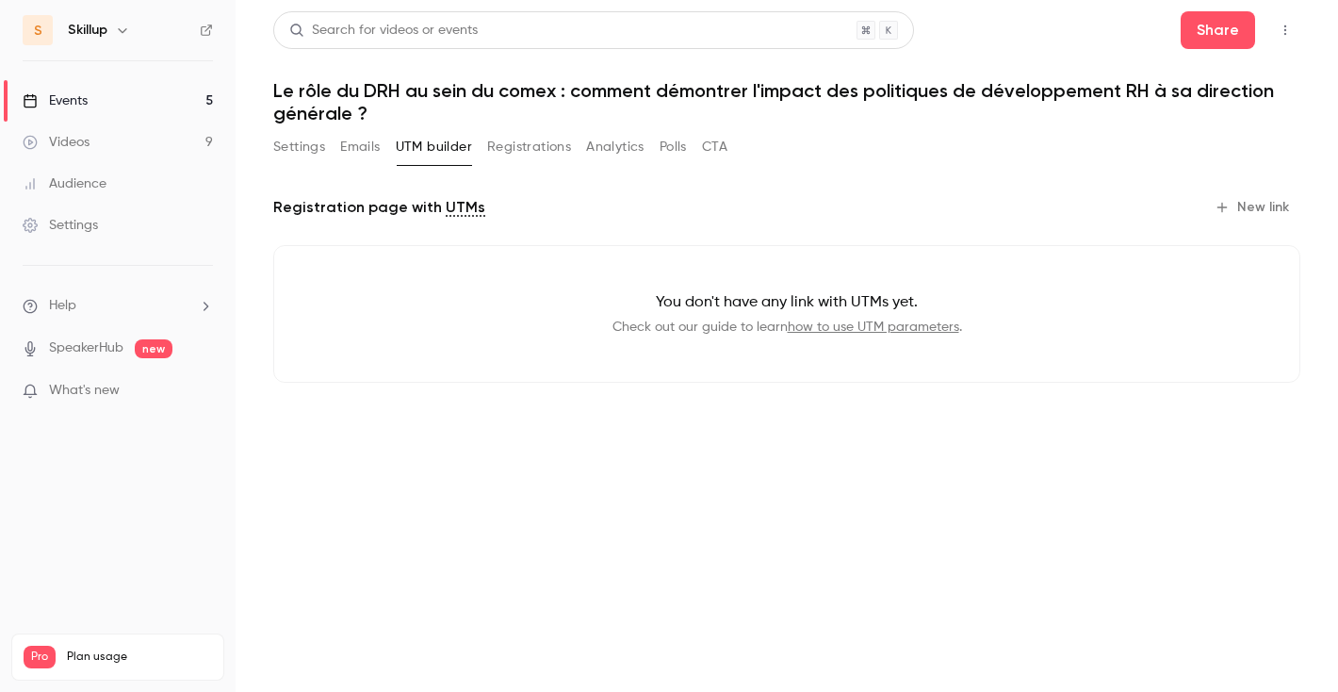
click at [103, 103] on link "Events 5" at bounding box center [118, 100] width 236 height 41
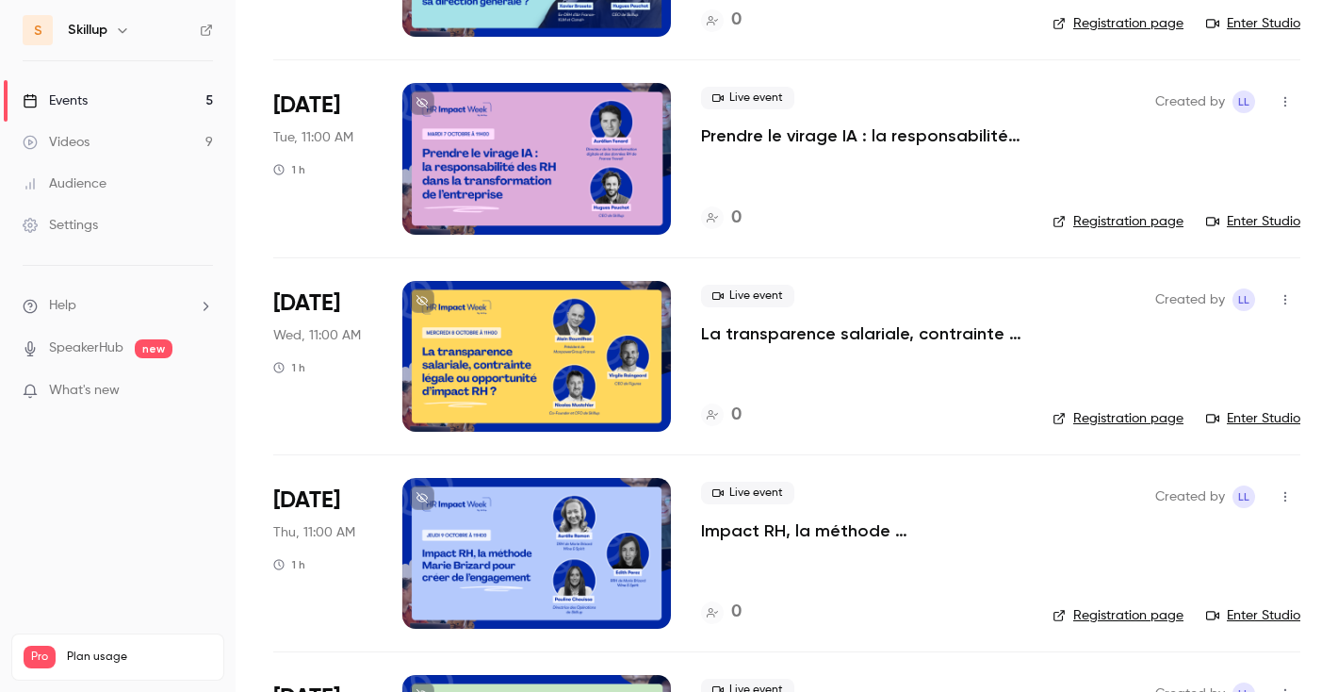
scroll to position [444, 0]
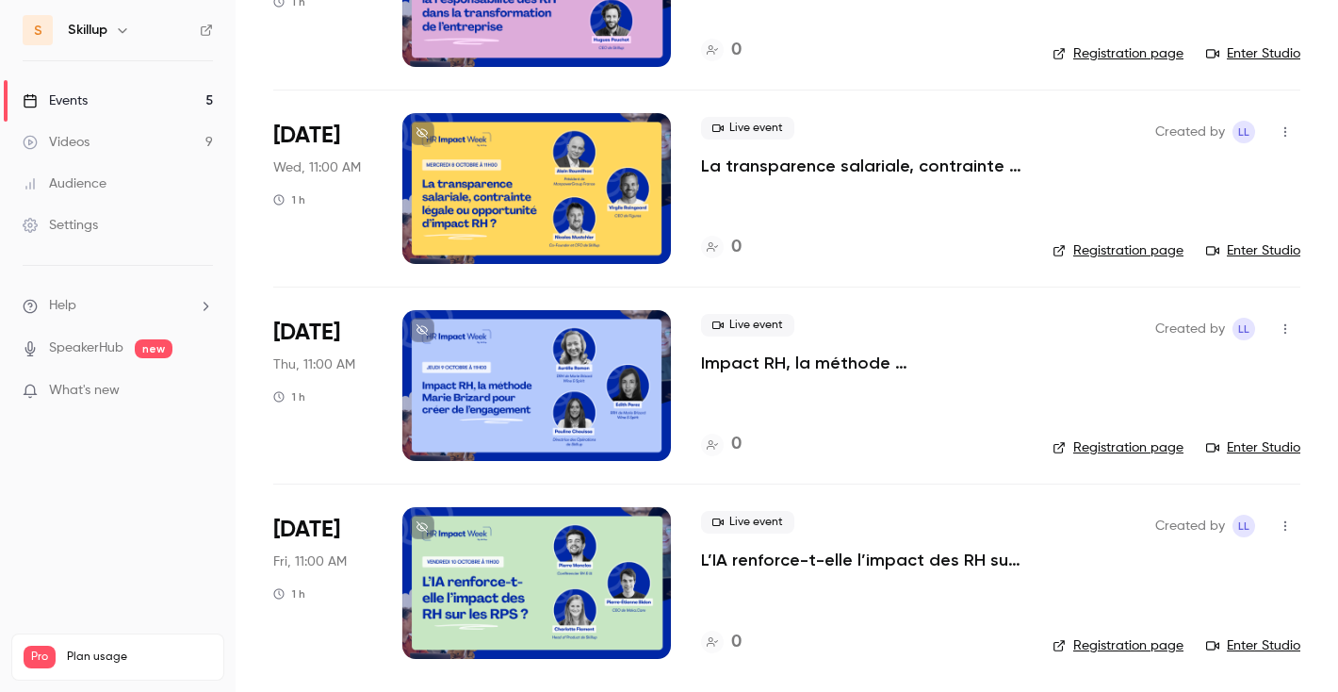
click at [842, 555] on p "L’IA renforce-t-elle l’impact des RH sur les RPS ?" at bounding box center [861, 559] width 321 height 23
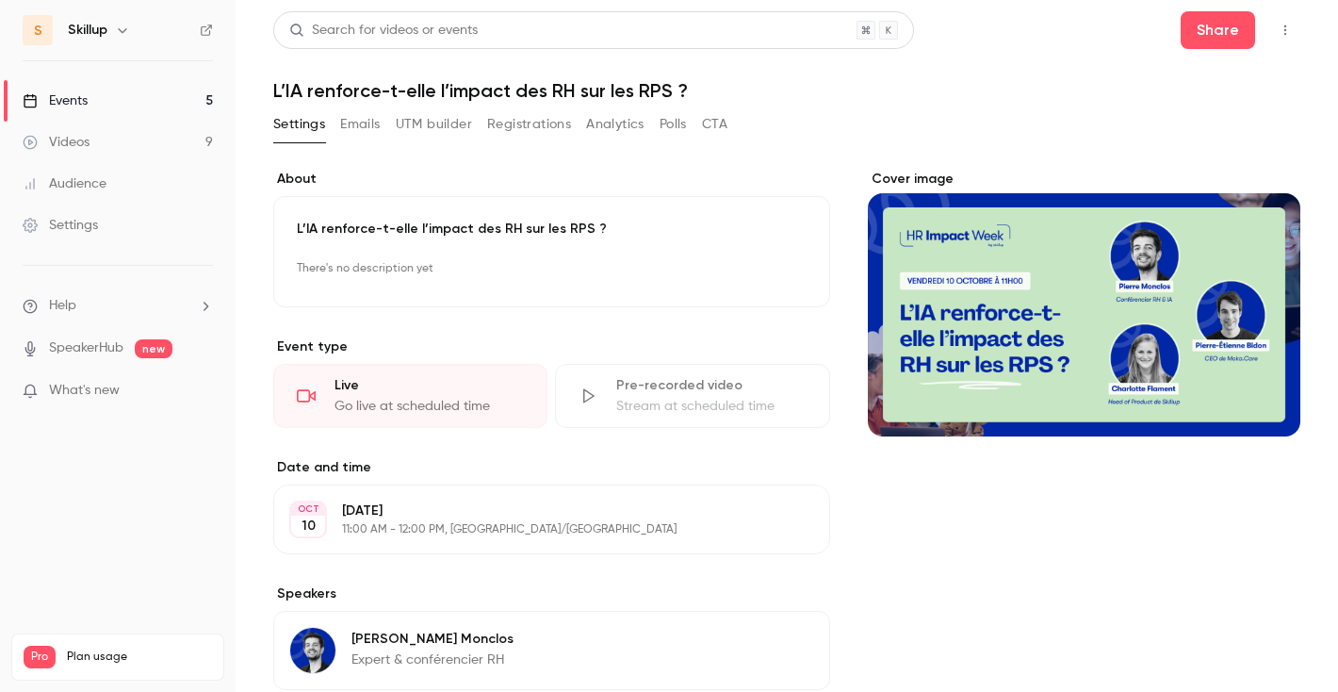
click at [141, 100] on link "Events 5" at bounding box center [118, 100] width 236 height 41
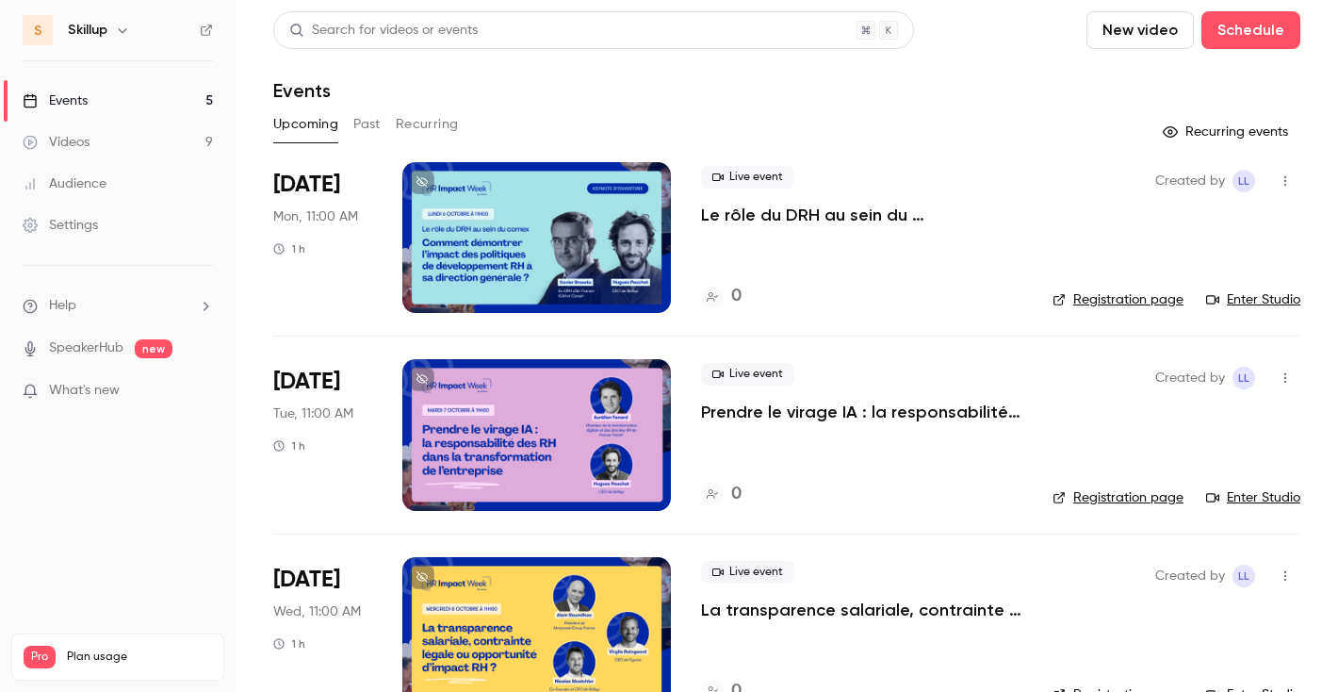
click at [804, 219] on p "Le rôle du DRH au sein du comex : comment démontrer l'impact des politiques de …" at bounding box center [861, 215] width 321 height 23
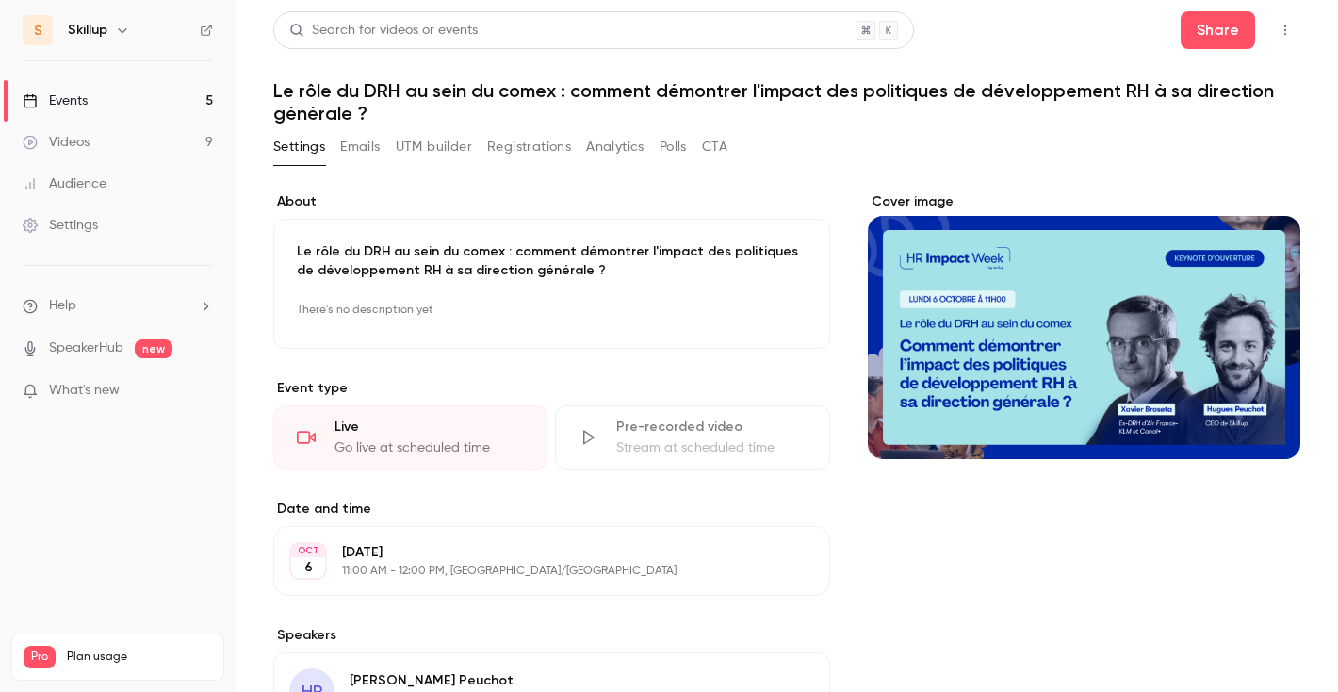
click at [593, 269] on p "Le rôle du DRH au sein du comex : comment démontrer l'impact des politiques de …" at bounding box center [552, 261] width 510 height 38
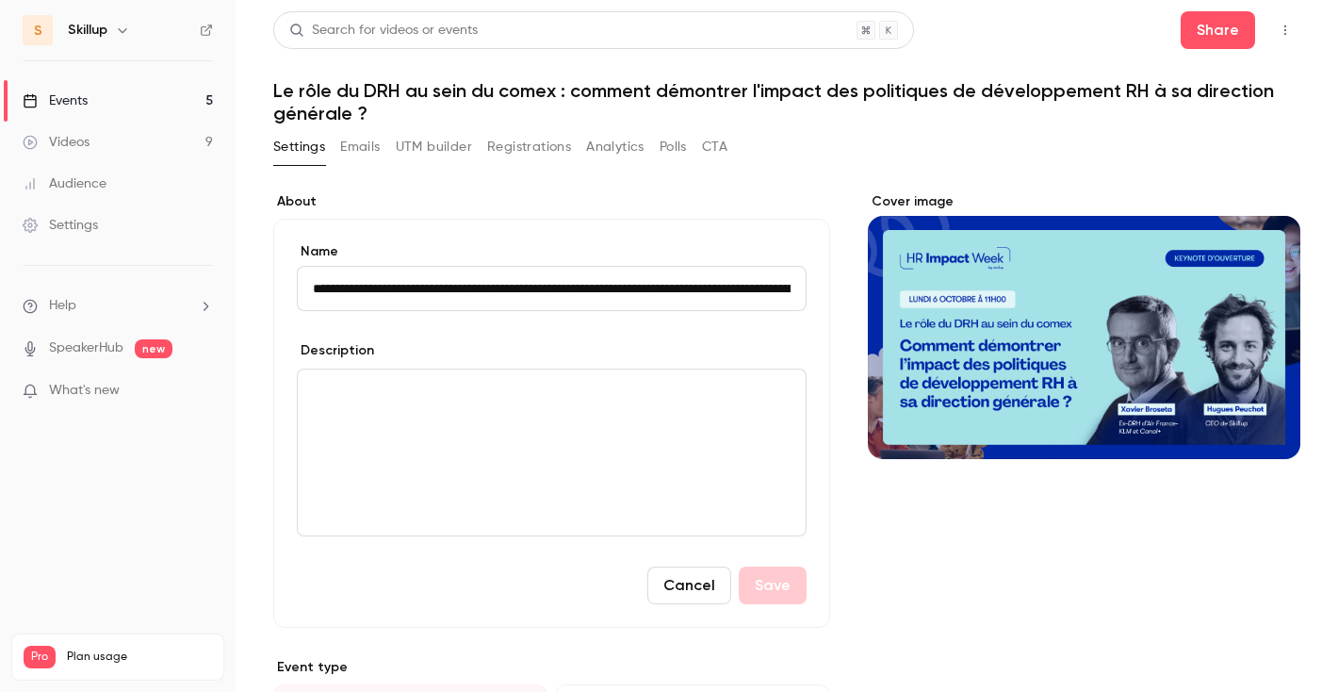
scroll to position [0, 286]
click at [587, 280] on input "**********" at bounding box center [552, 288] width 510 height 45
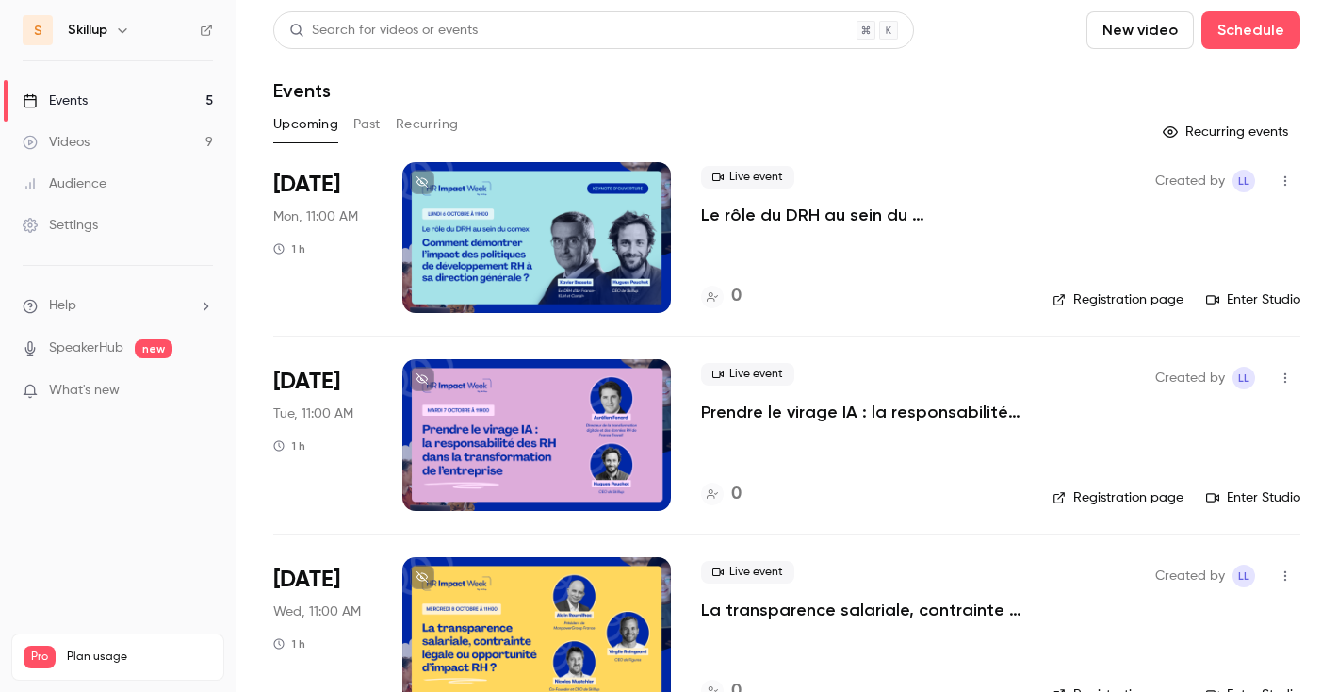
click at [761, 419] on p "Prendre le virage IA : la responsabilité des RH dans la transformation de l'ent…" at bounding box center [861, 411] width 321 height 23
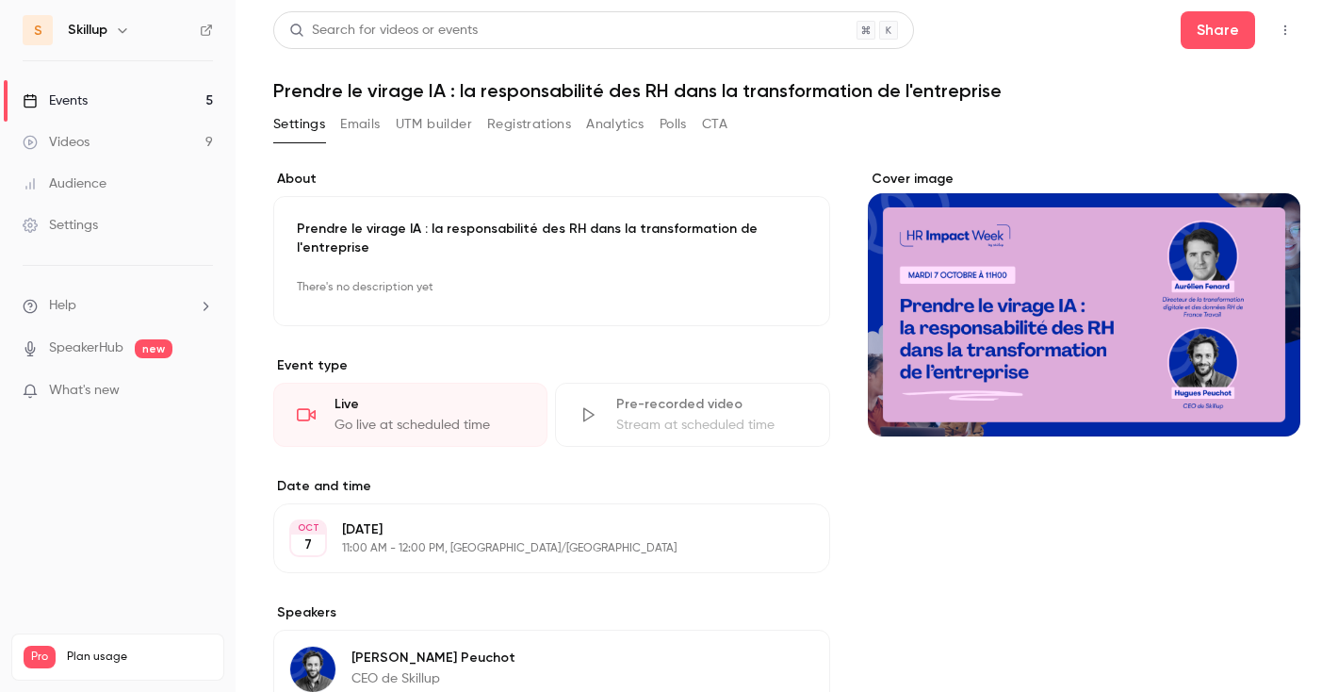
click at [477, 227] on p "Prendre le virage IA : la responsabilité des RH dans la transformation de l'ent…" at bounding box center [552, 239] width 510 height 38
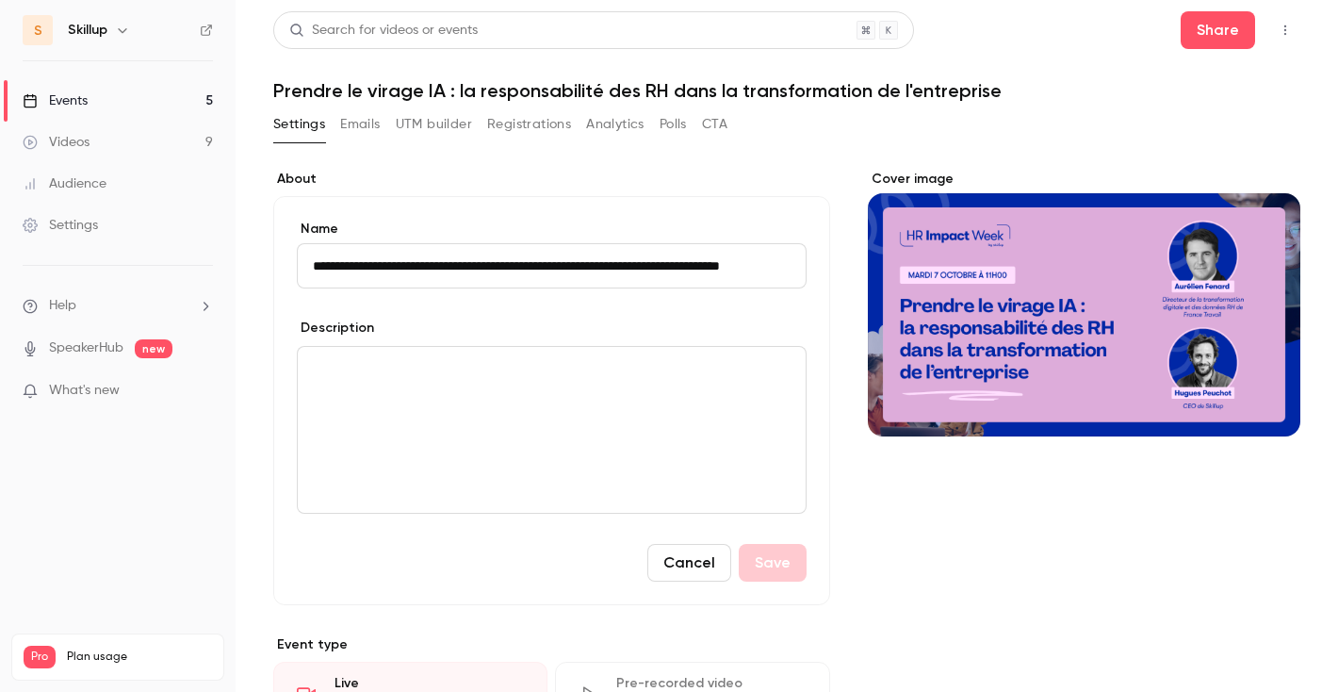
click at [477, 227] on label "Name" at bounding box center [552, 229] width 510 height 19
click at [477, 243] on input "**********" at bounding box center [552, 265] width 510 height 45
click at [475, 263] on input "**********" at bounding box center [552, 265] width 510 height 45
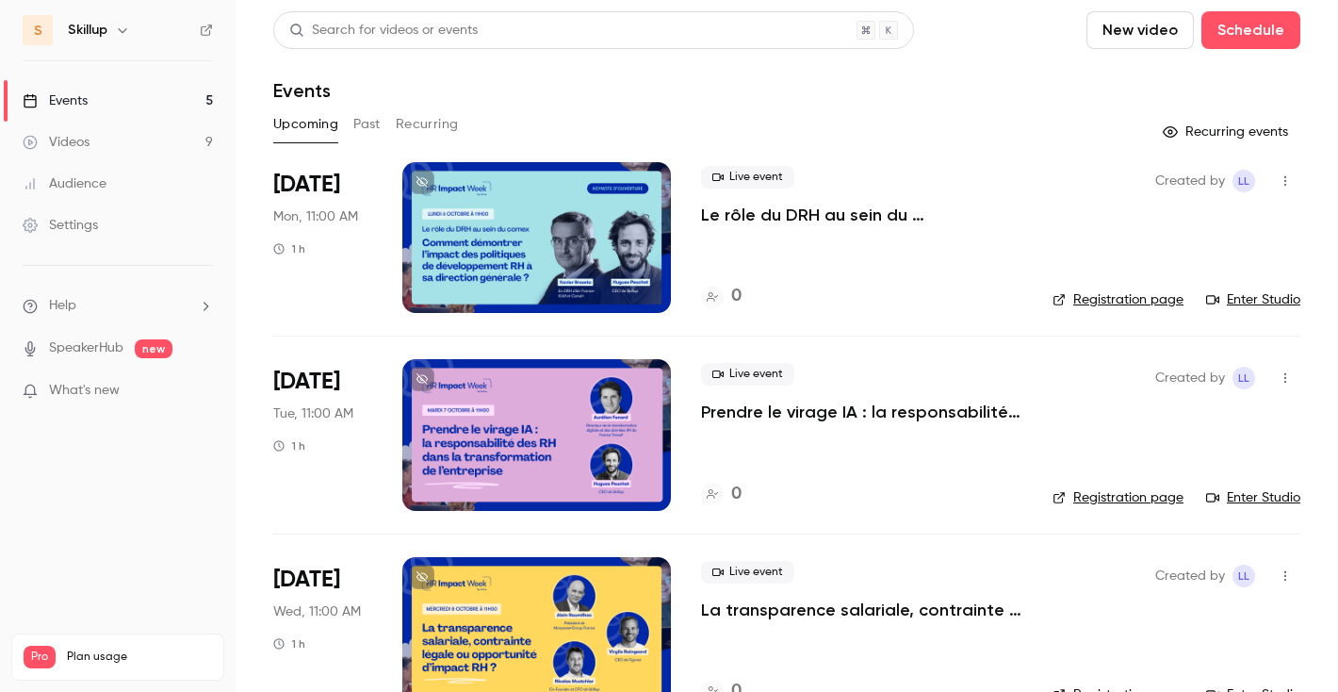
click at [776, 616] on p "La transparence salariale, contrainte légale ou opportunité d’impact RH ?" at bounding box center [861, 609] width 321 height 23
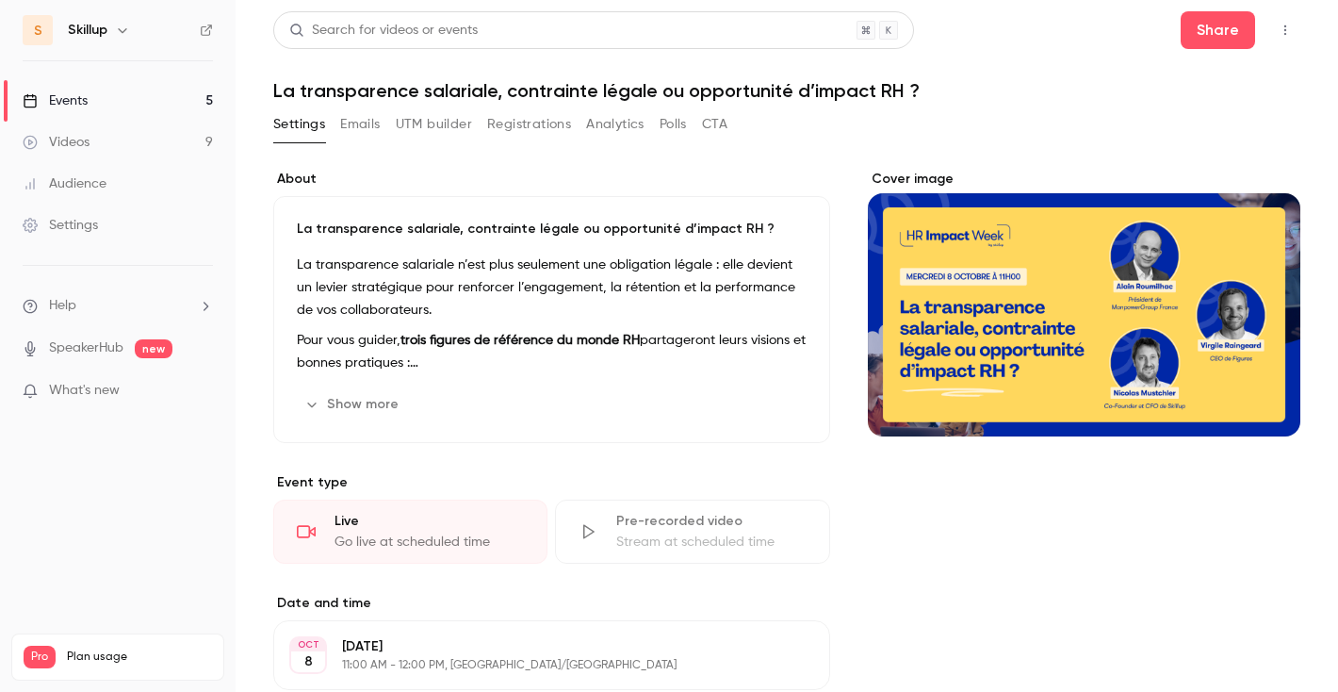
click at [576, 90] on h1 "La transparence salariale, contrainte légale ou opportunité d’impact RH ?" at bounding box center [786, 90] width 1027 height 23
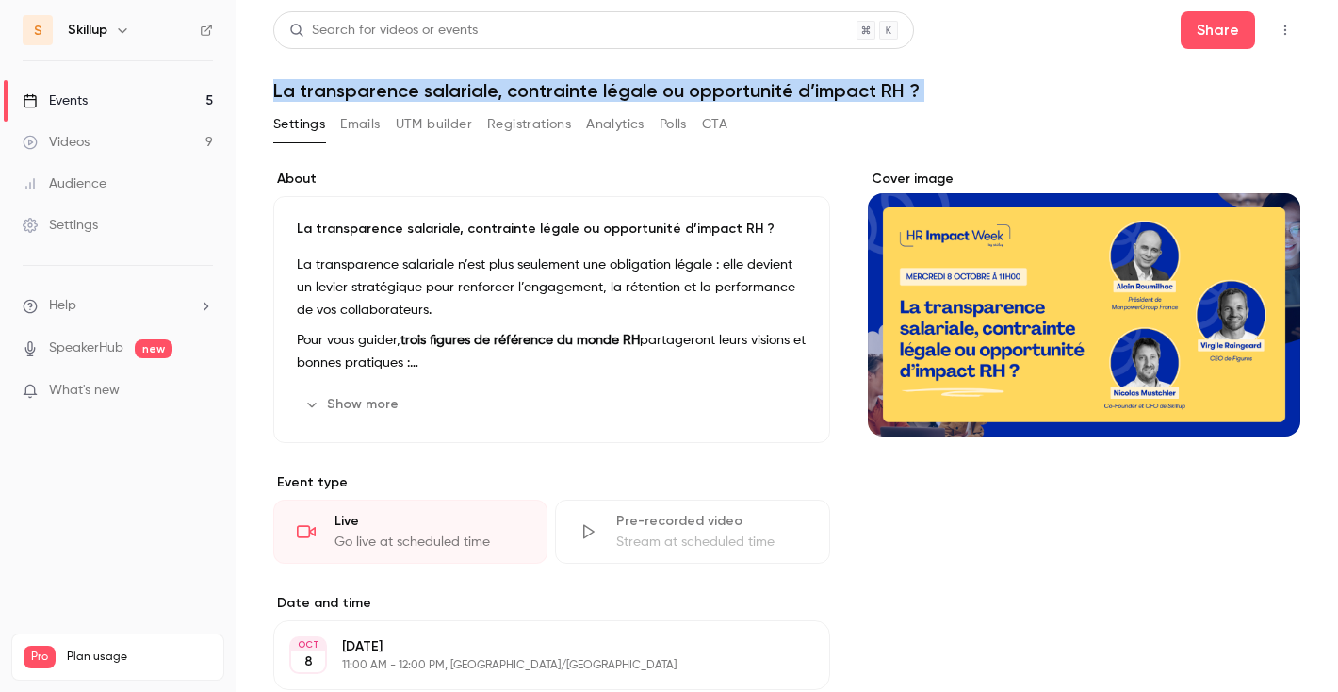
click at [576, 90] on h1 "La transparence salariale, contrainte légale ou opportunité d’impact RH ?" at bounding box center [786, 90] width 1027 height 23
copy div "La transparence salariale, contrainte légale ou opportunité d’impact RH ? Setti…"
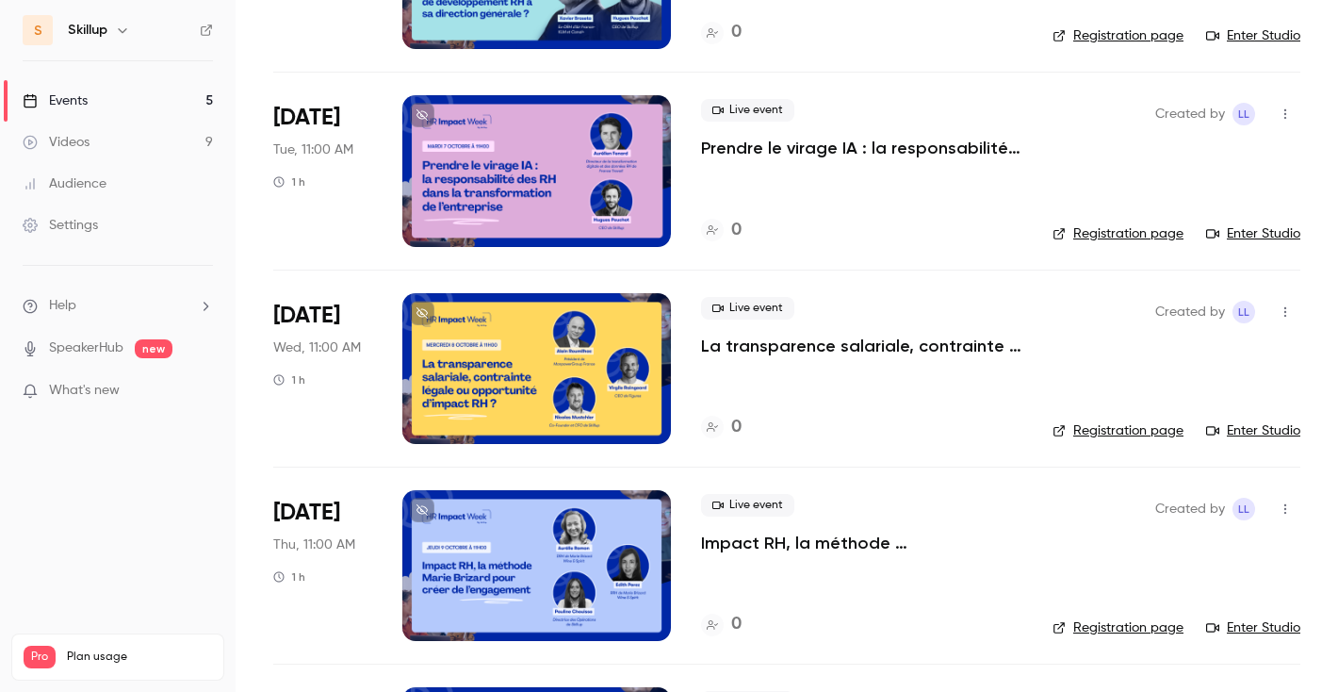
scroll to position [291, 0]
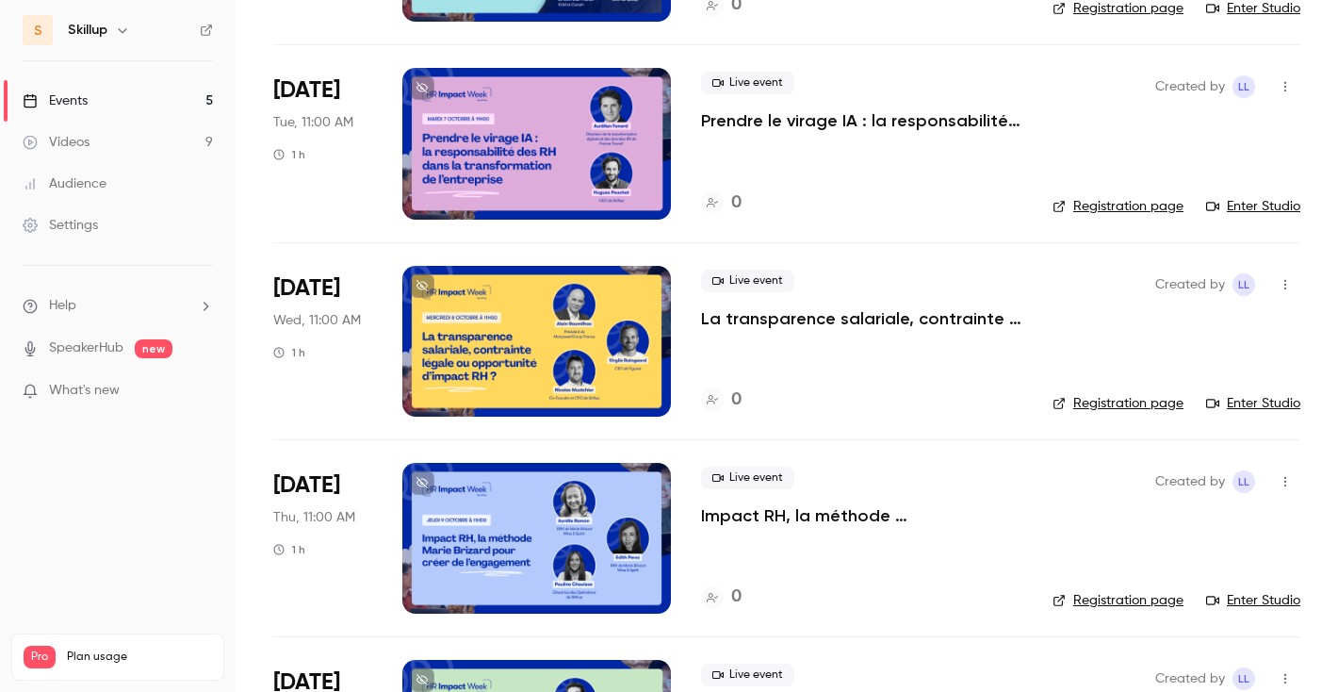
click at [506, 524] on div at bounding box center [536, 538] width 269 height 151
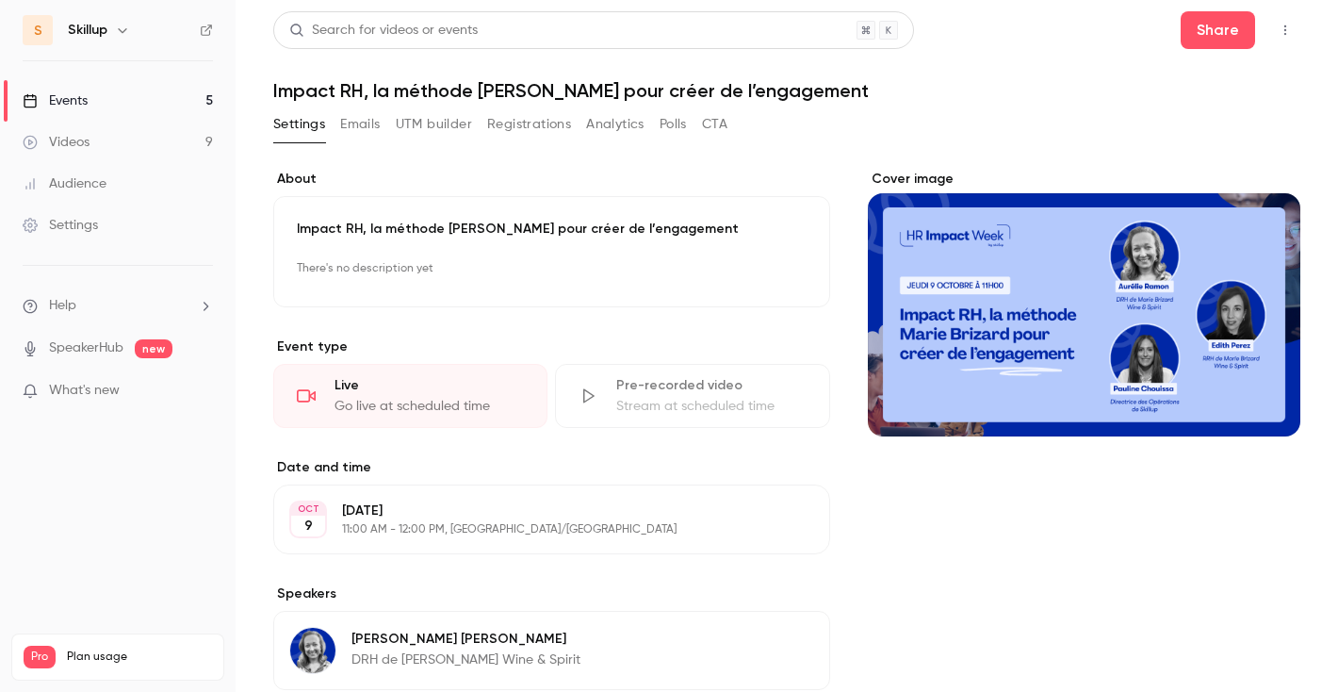
click at [433, 96] on h1 "Impact RH, la méthode [PERSON_NAME] pour créer de l’engagement" at bounding box center [786, 90] width 1027 height 23
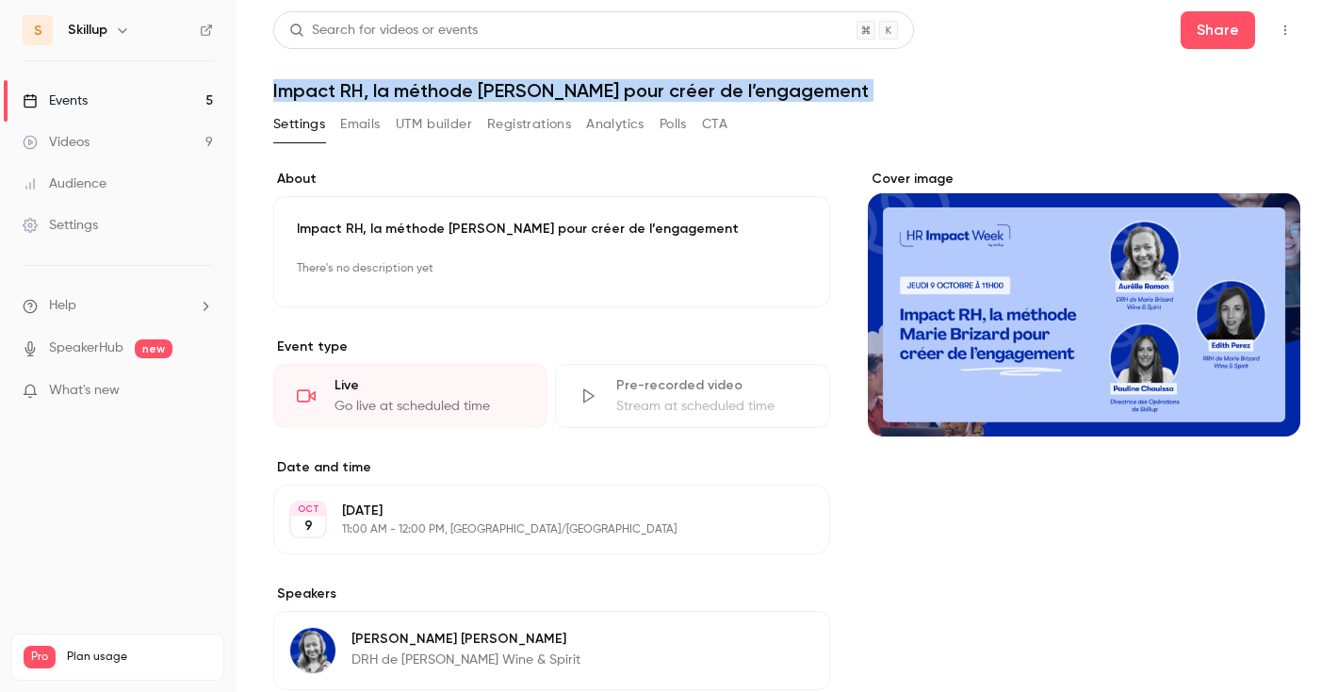
click at [433, 96] on h1 "Impact RH, la méthode [PERSON_NAME] pour créer de l’engagement" at bounding box center [786, 90] width 1027 height 23
copy div "Impact RH, la méthode [PERSON_NAME] pour créer de l’engagement Settings Emails …"
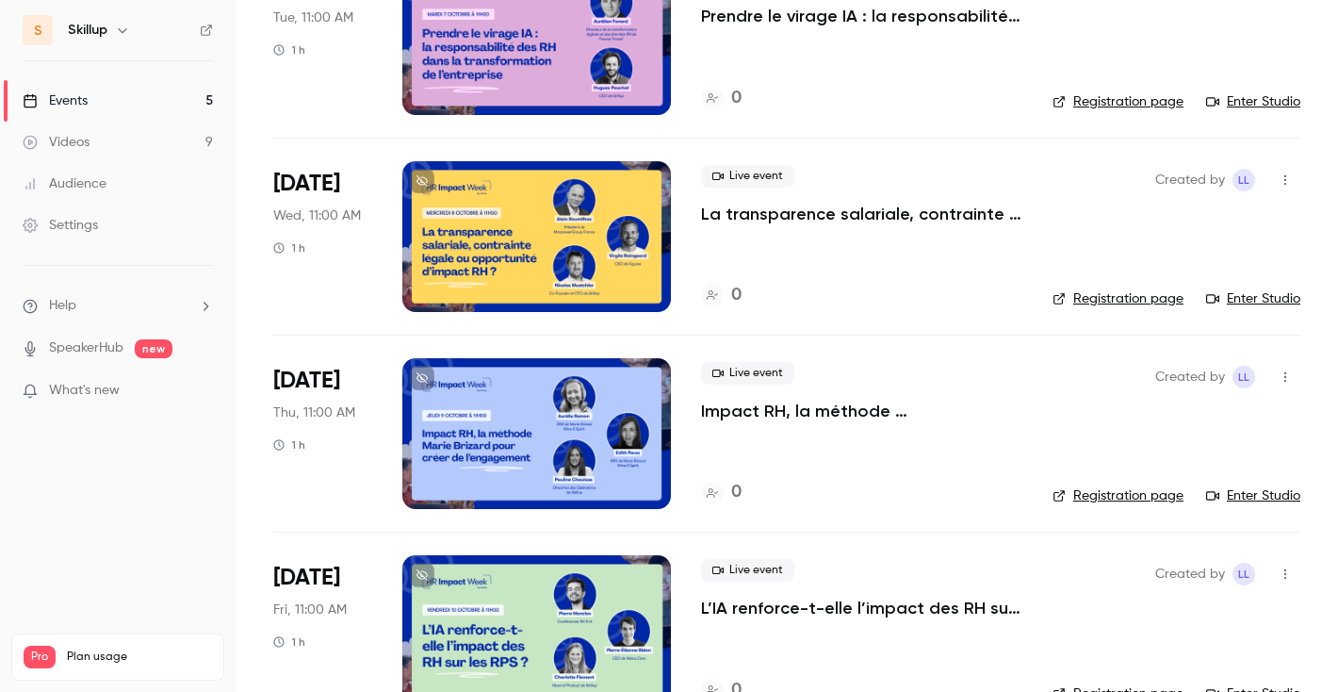
scroll to position [445, 0]
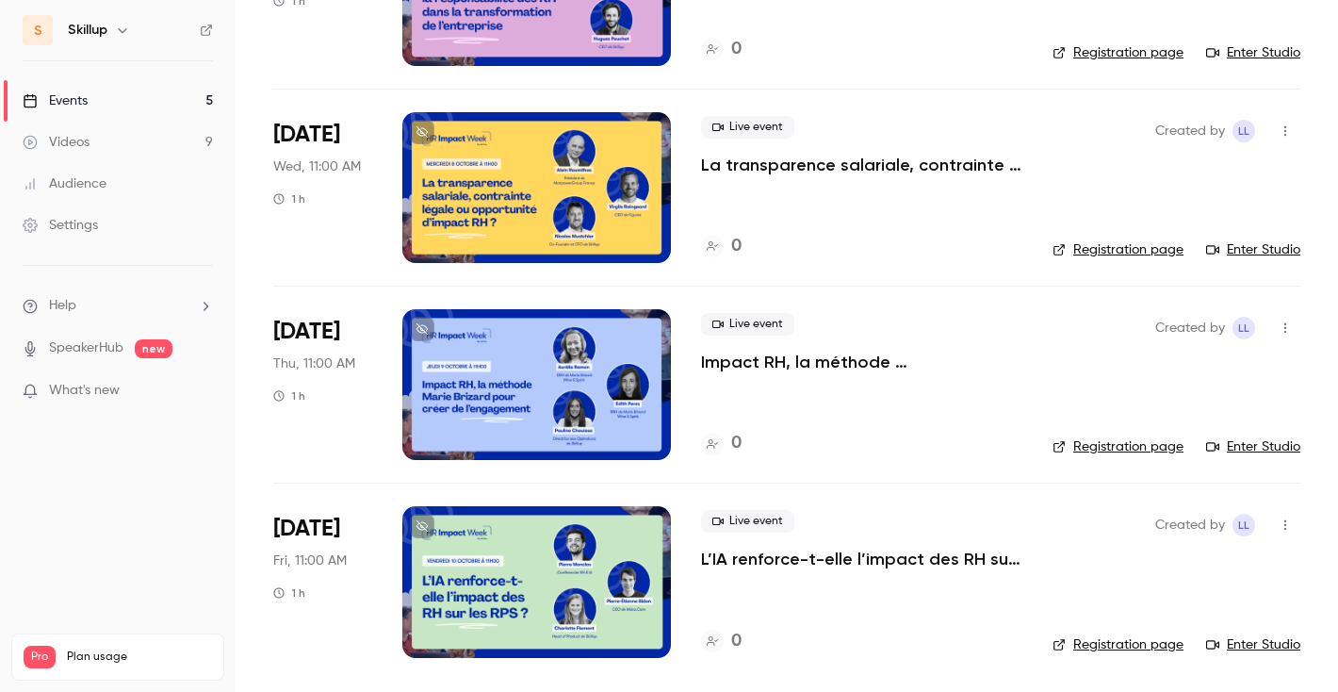
click at [492, 598] on div at bounding box center [536, 581] width 269 height 151
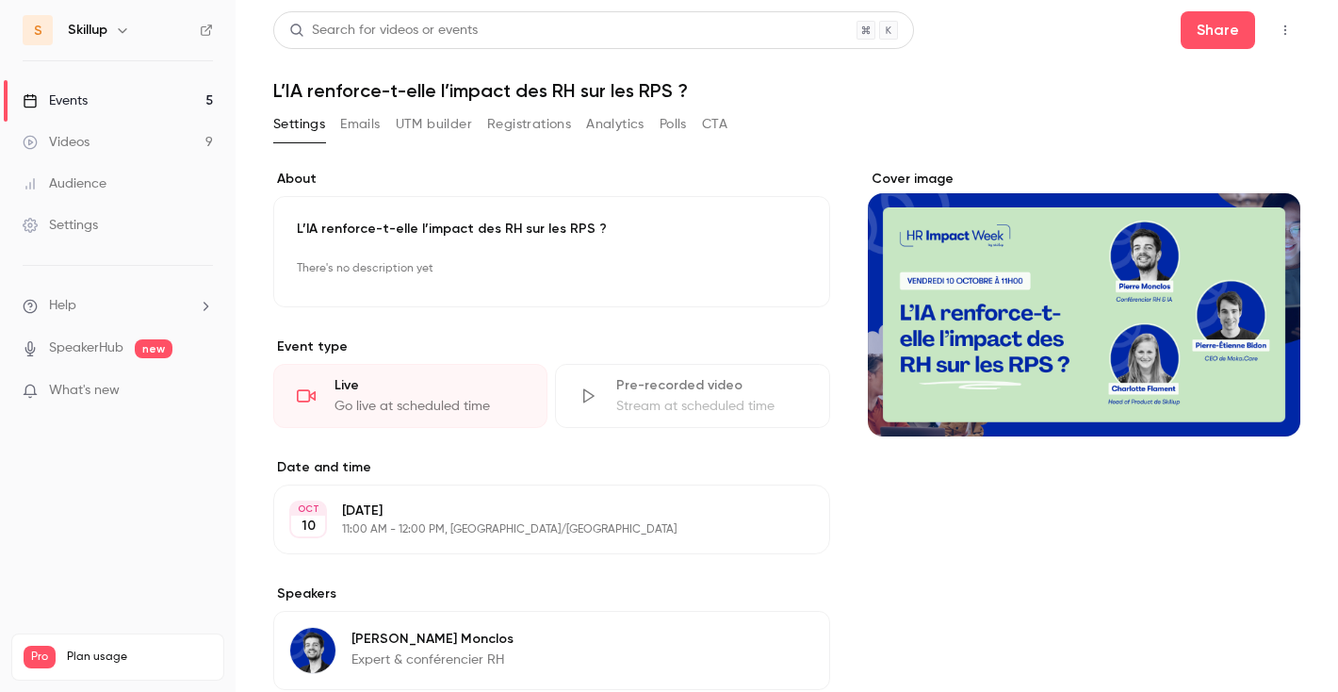
click at [428, 221] on p "L’IA renforce-t-elle l’impact des RH sur les RPS ?" at bounding box center [552, 229] width 510 height 19
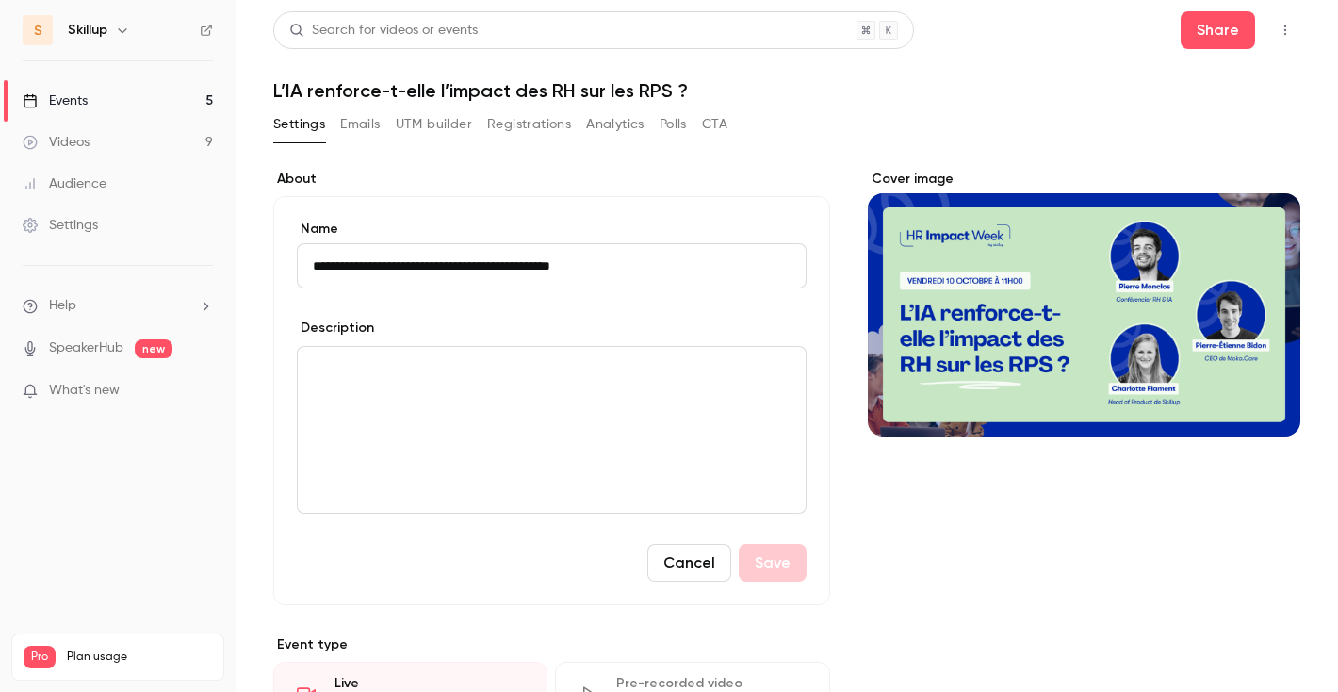
click at [428, 221] on label "Name" at bounding box center [552, 229] width 510 height 19
click at [428, 243] on input "**********" at bounding box center [552, 265] width 510 height 45
click at [424, 259] on input "**********" at bounding box center [552, 265] width 510 height 45
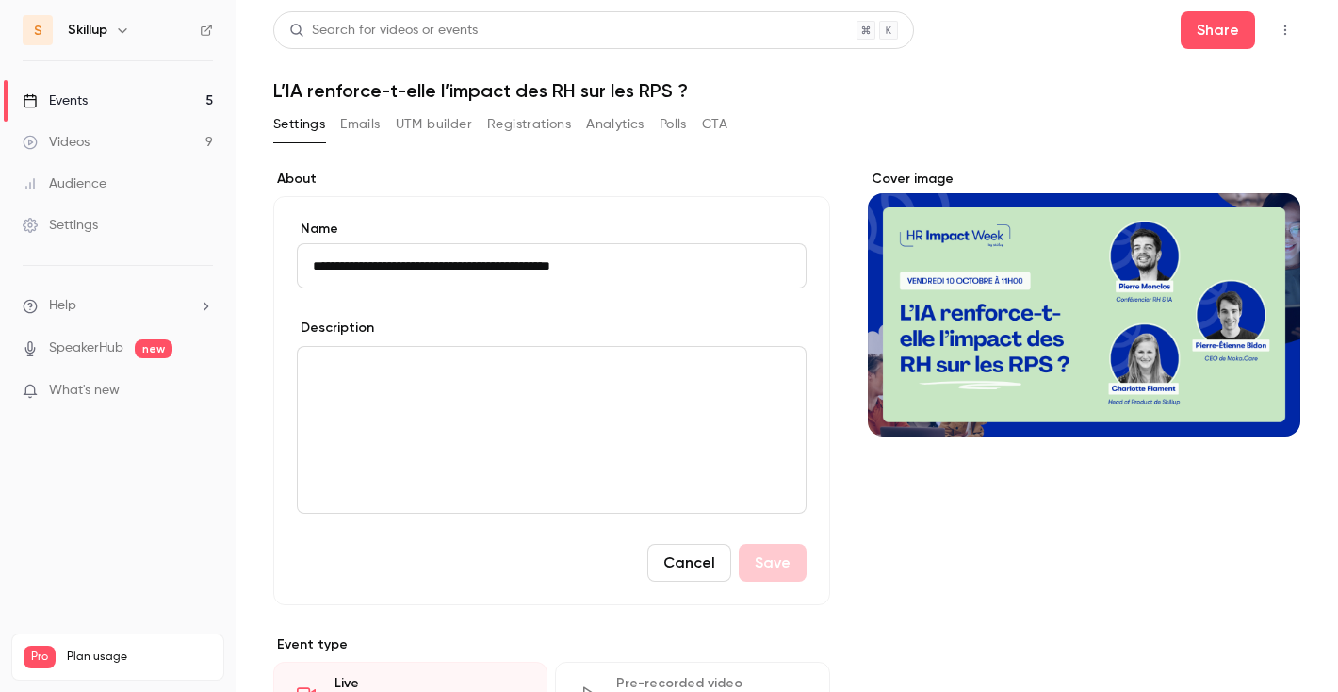
click at [874, 102] on div "**********" at bounding box center [786, 681] width 1027 height 1340
